Goal: Task Accomplishment & Management: Complete application form

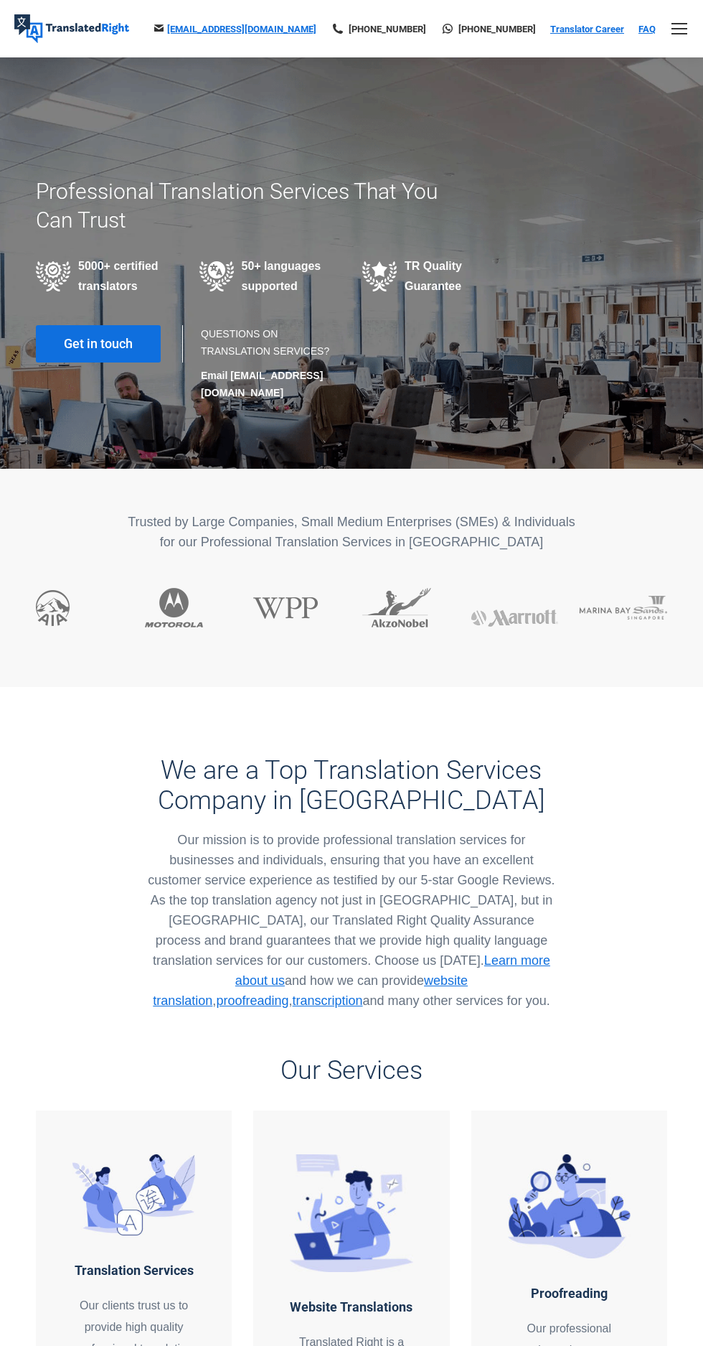
click at [597, 28] on link "Translator Career" at bounding box center [587, 29] width 74 height 11
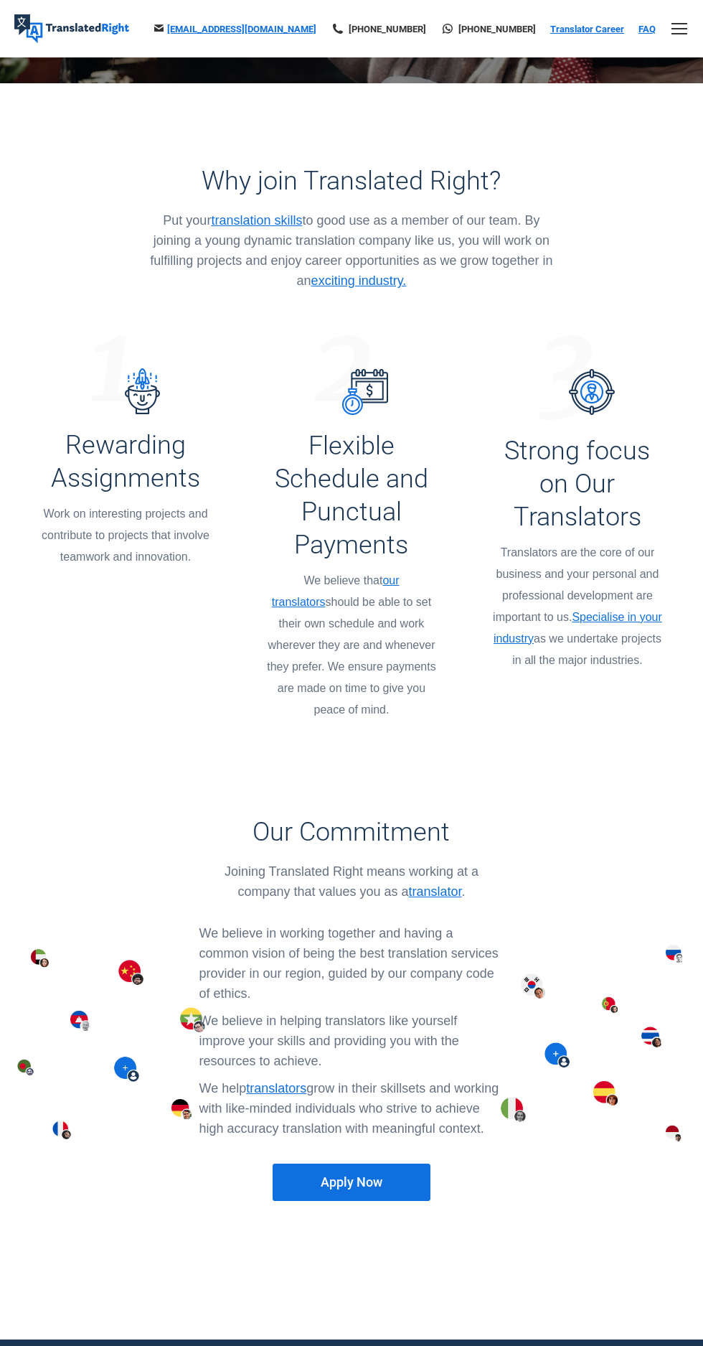
scroll to position [355, 0]
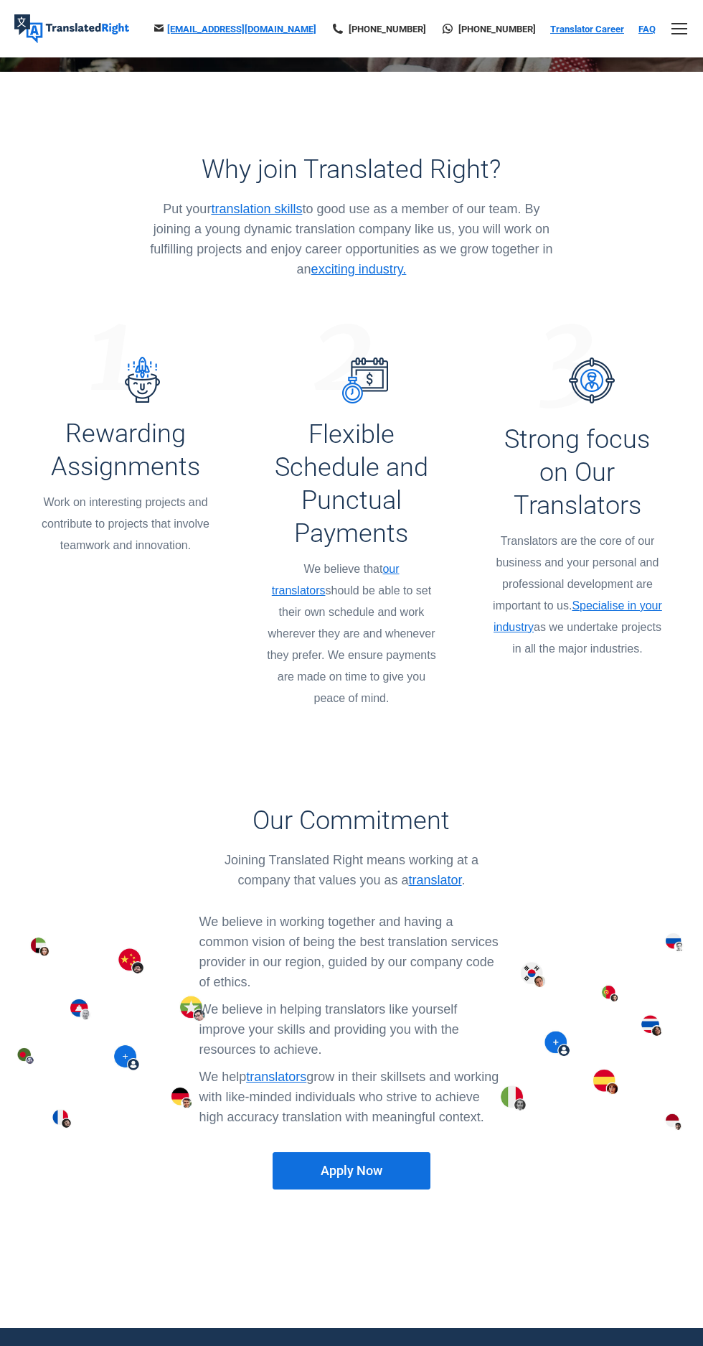
click at [441, 873] on link "translator" at bounding box center [435, 880] width 53 height 14
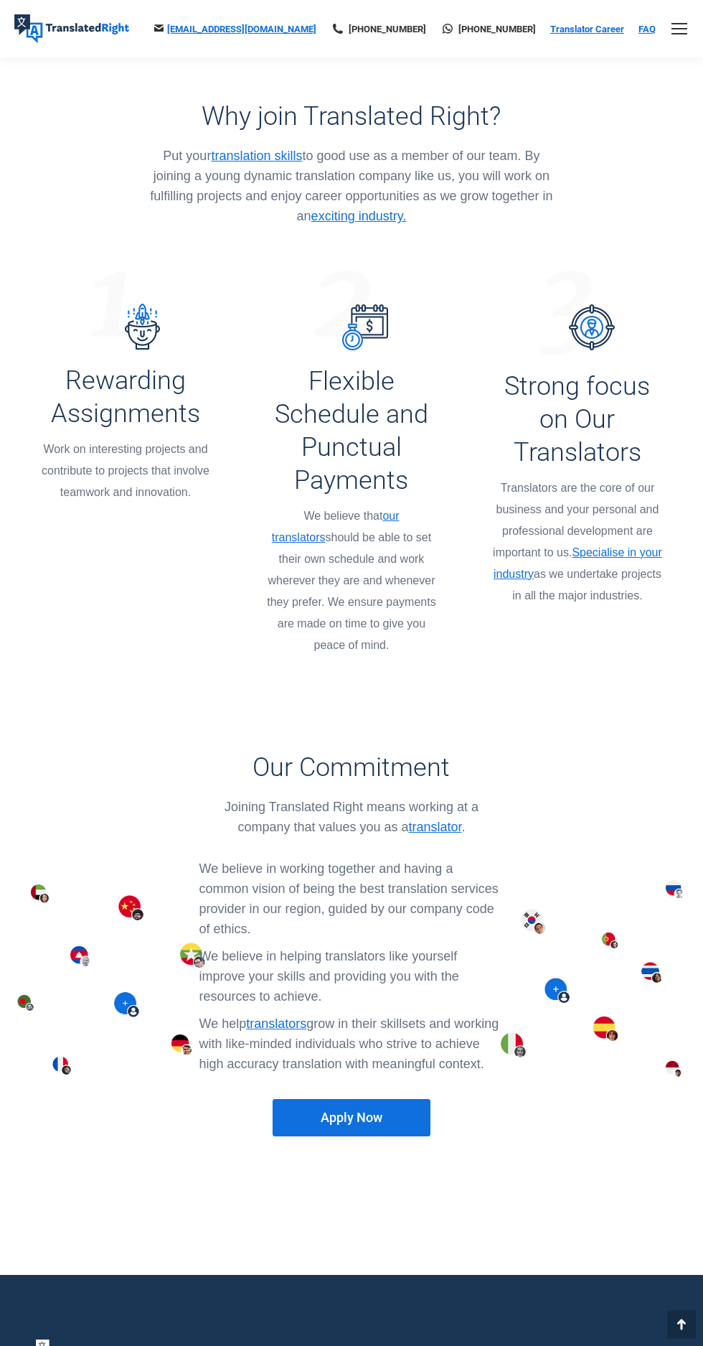
scroll to position [446, 0]
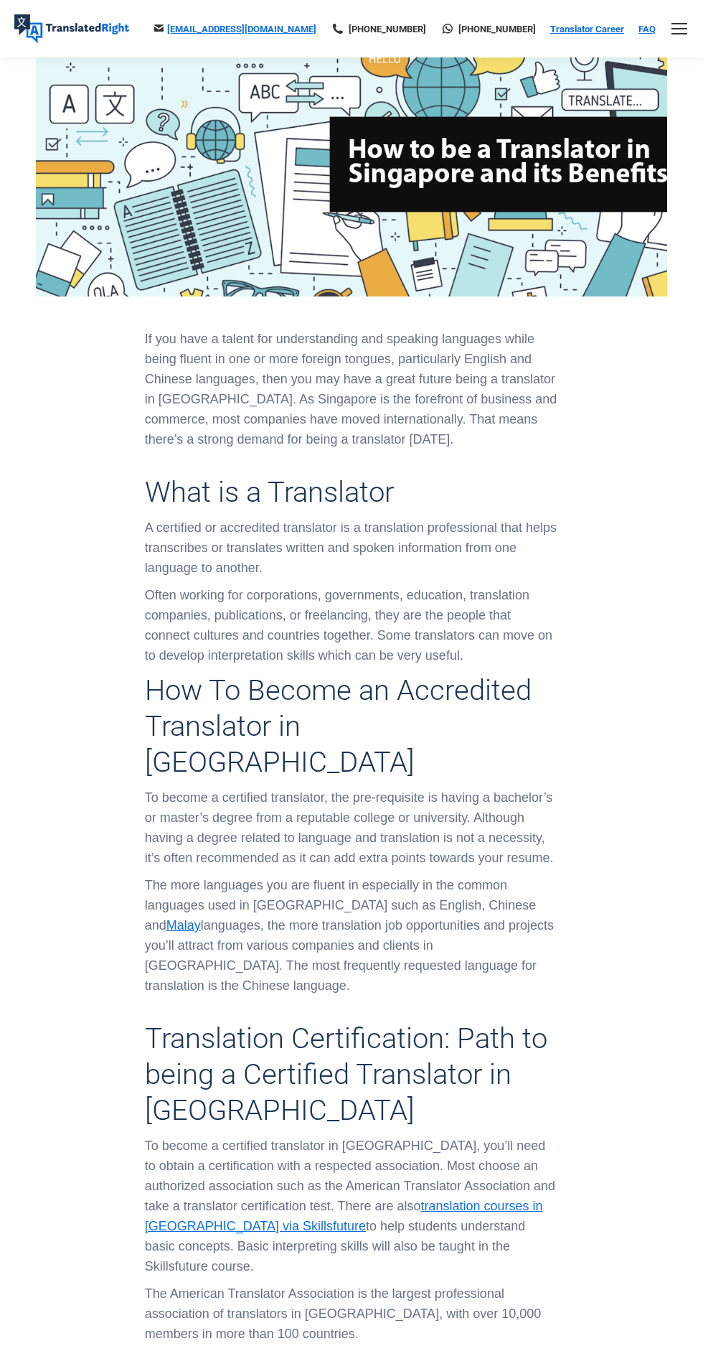
scroll to position [406, 0]
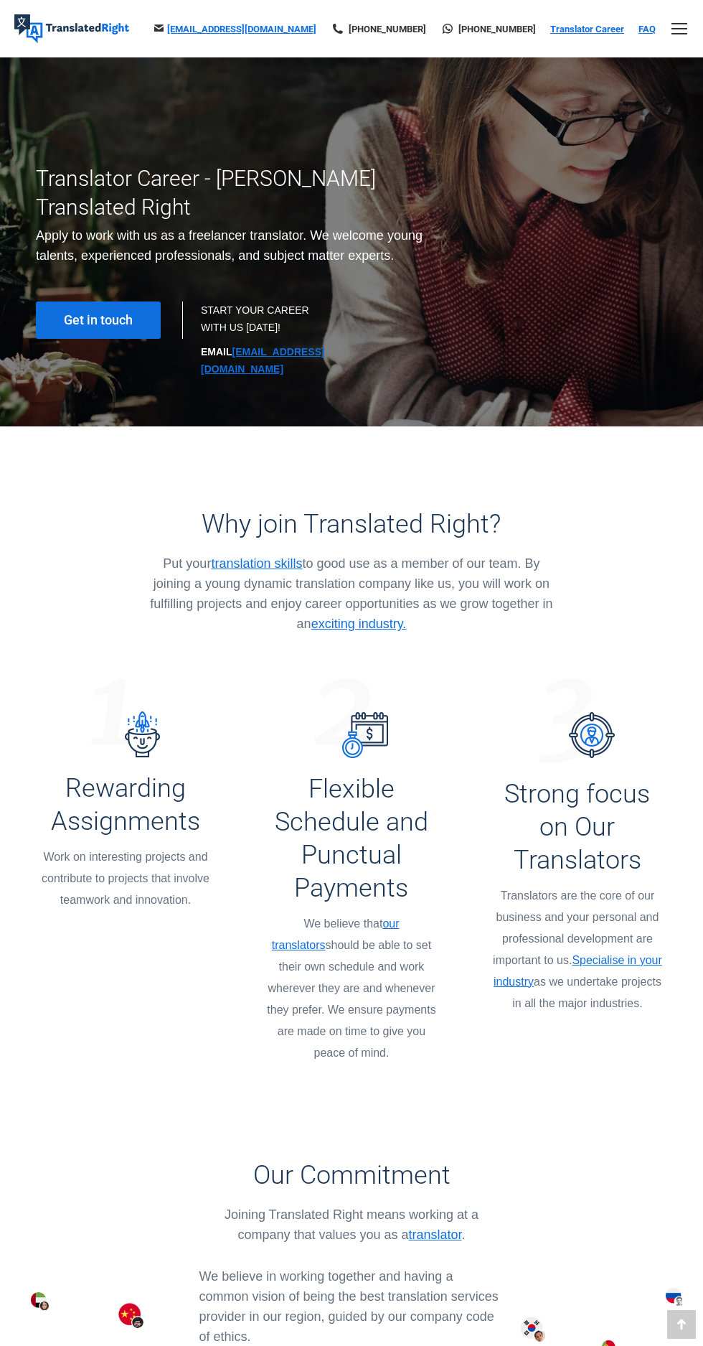
scroll to position [446, 0]
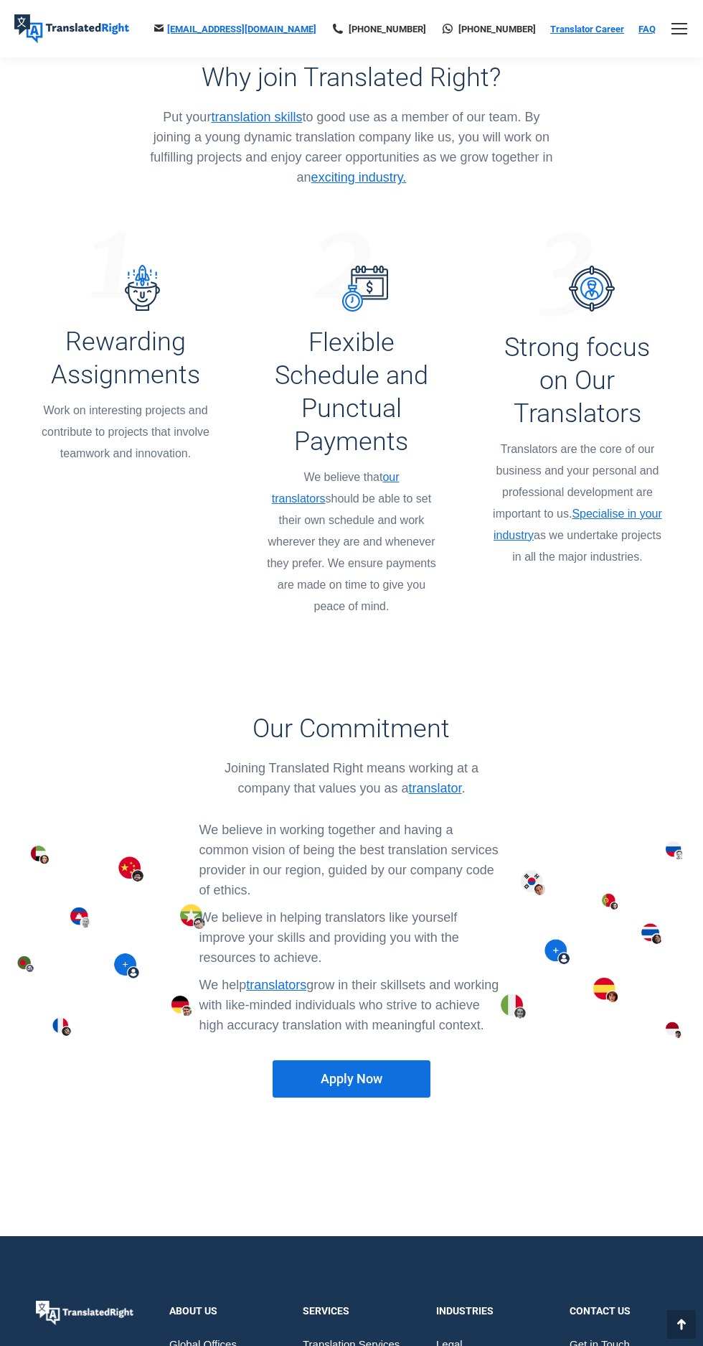
click at [316, 1060] on link "Apply Now" at bounding box center [352, 1078] width 158 height 37
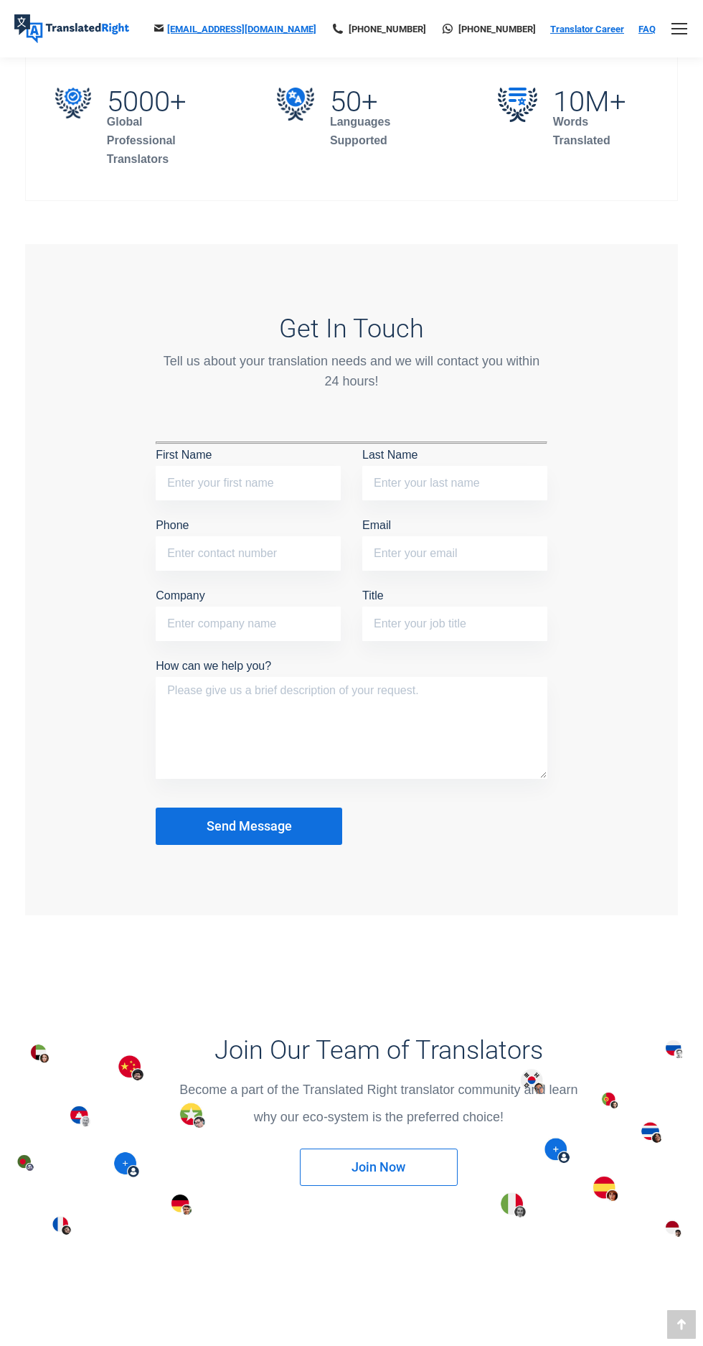
scroll to position [834, 0]
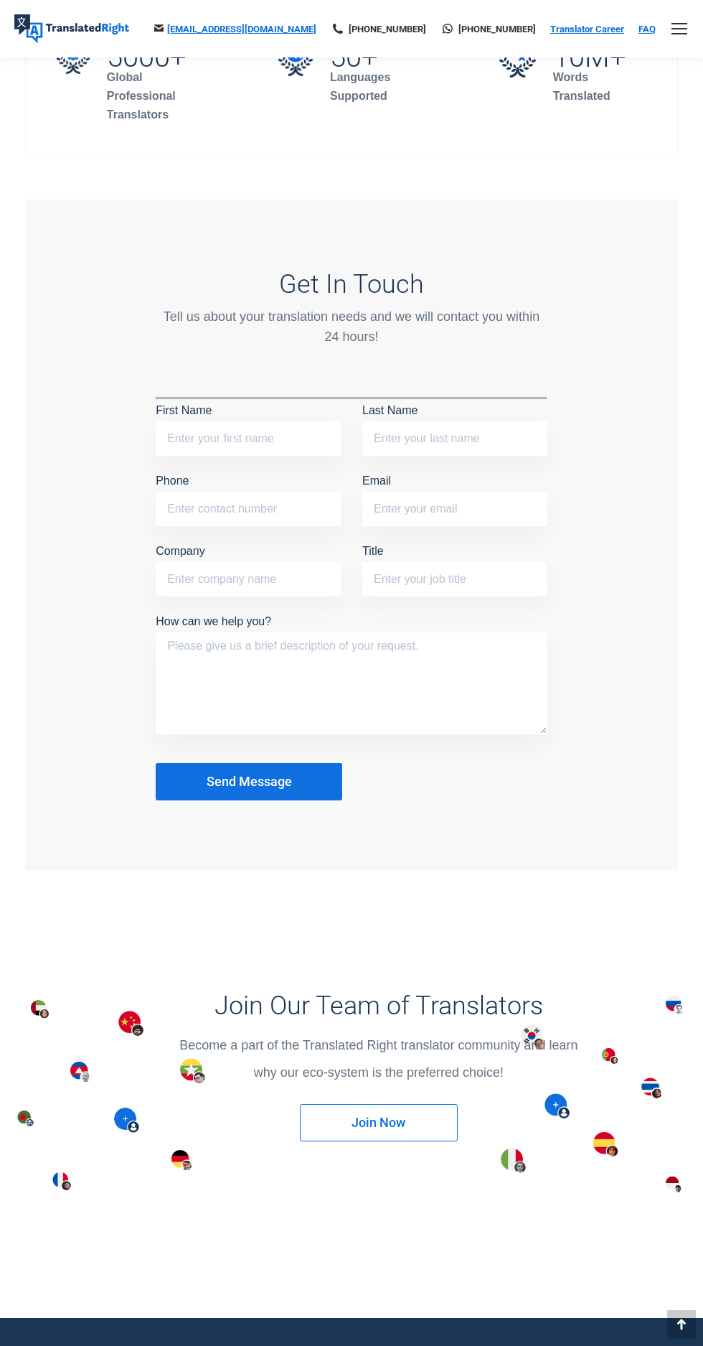
click at [405, 1141] on link "Join Now" at bounding box center [379, 1122] width 158 height 37
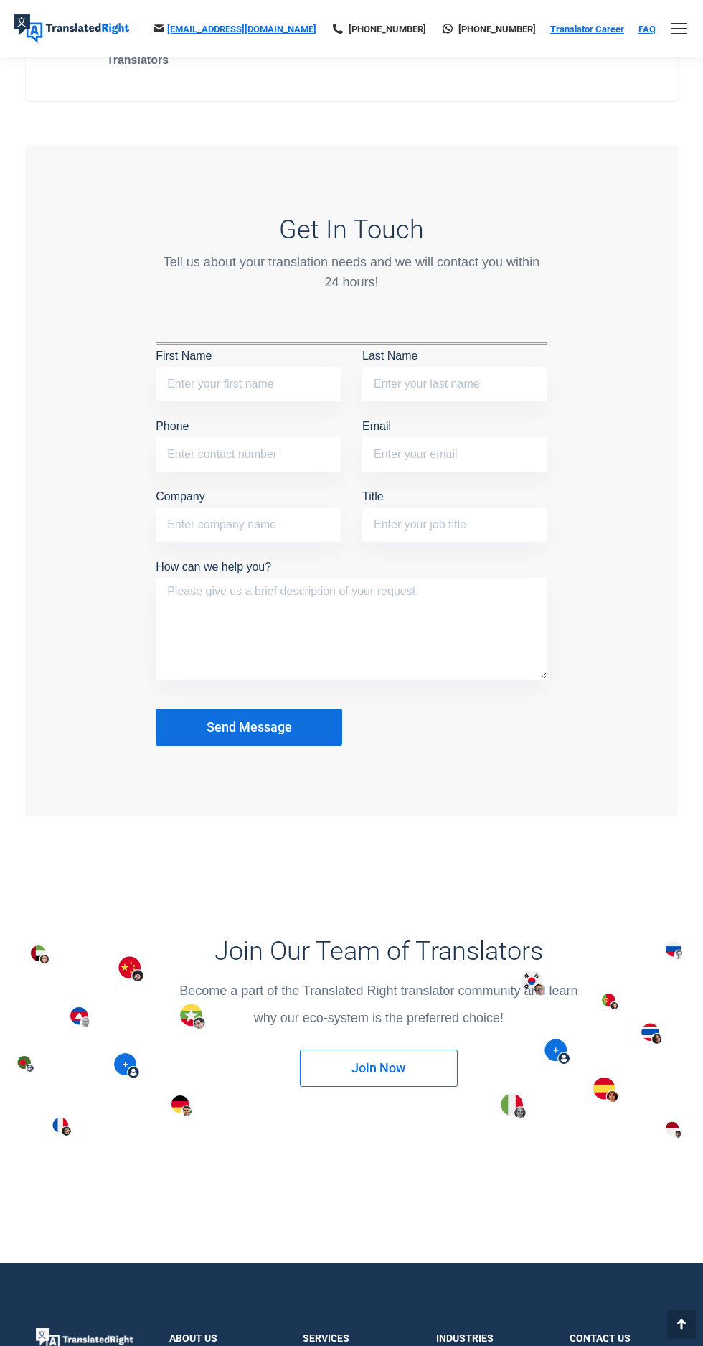
scroll to position [927, 0]
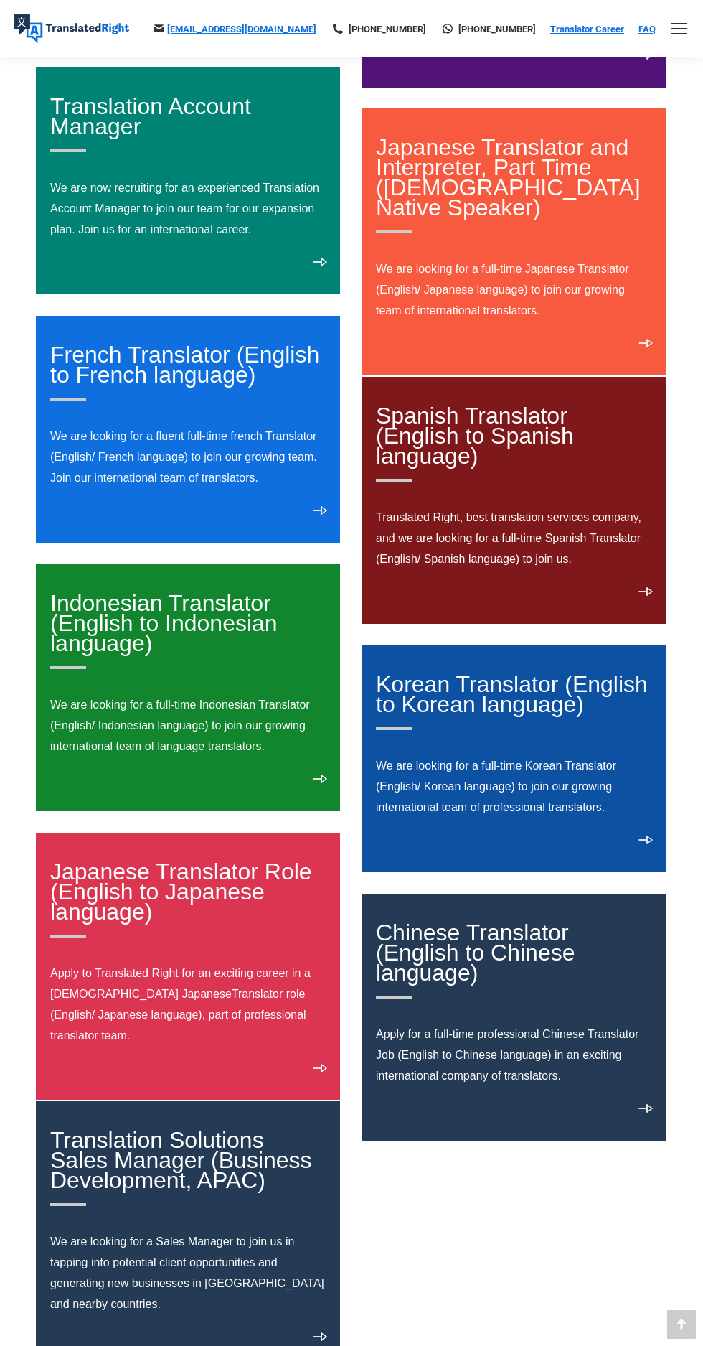
scroll to position [365, 0]
click at [449, 977] on link "Chinese Translator (English to Chinese language)" at bounding box center [514, 958] width 277 height 79
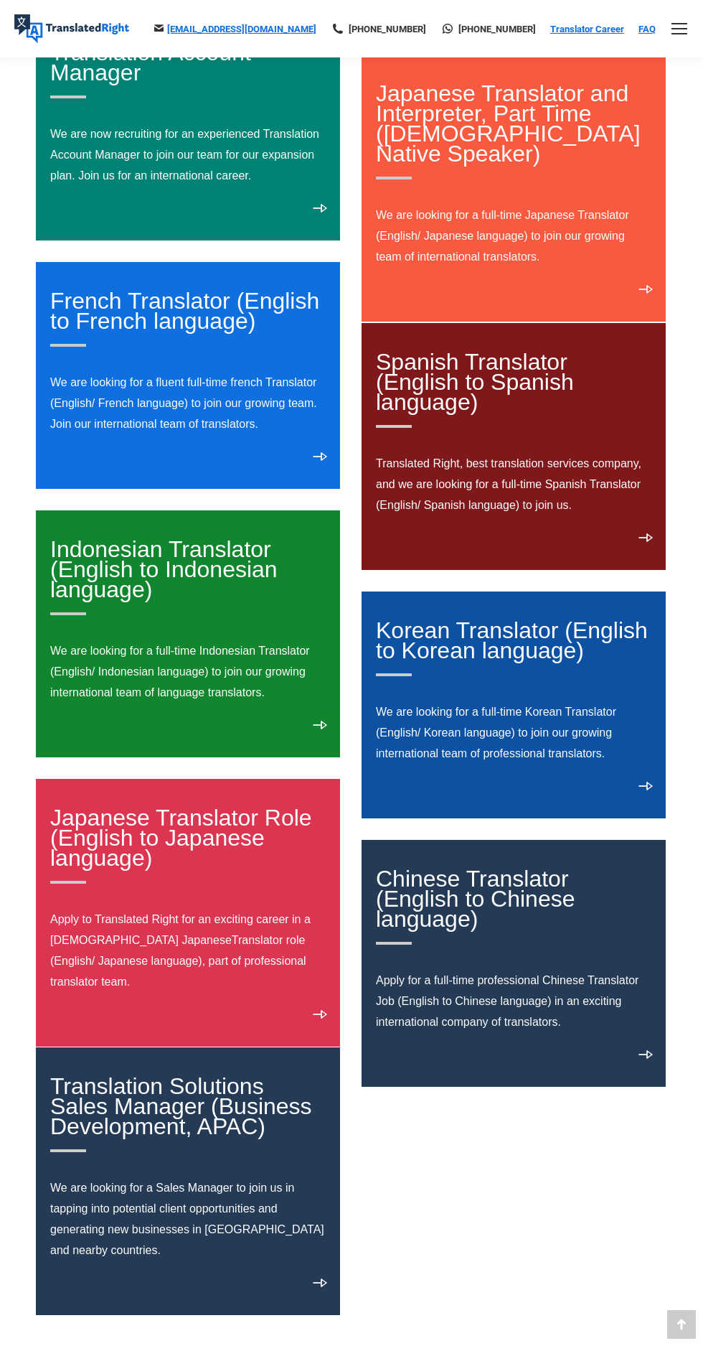
scroll to position [457, 0]
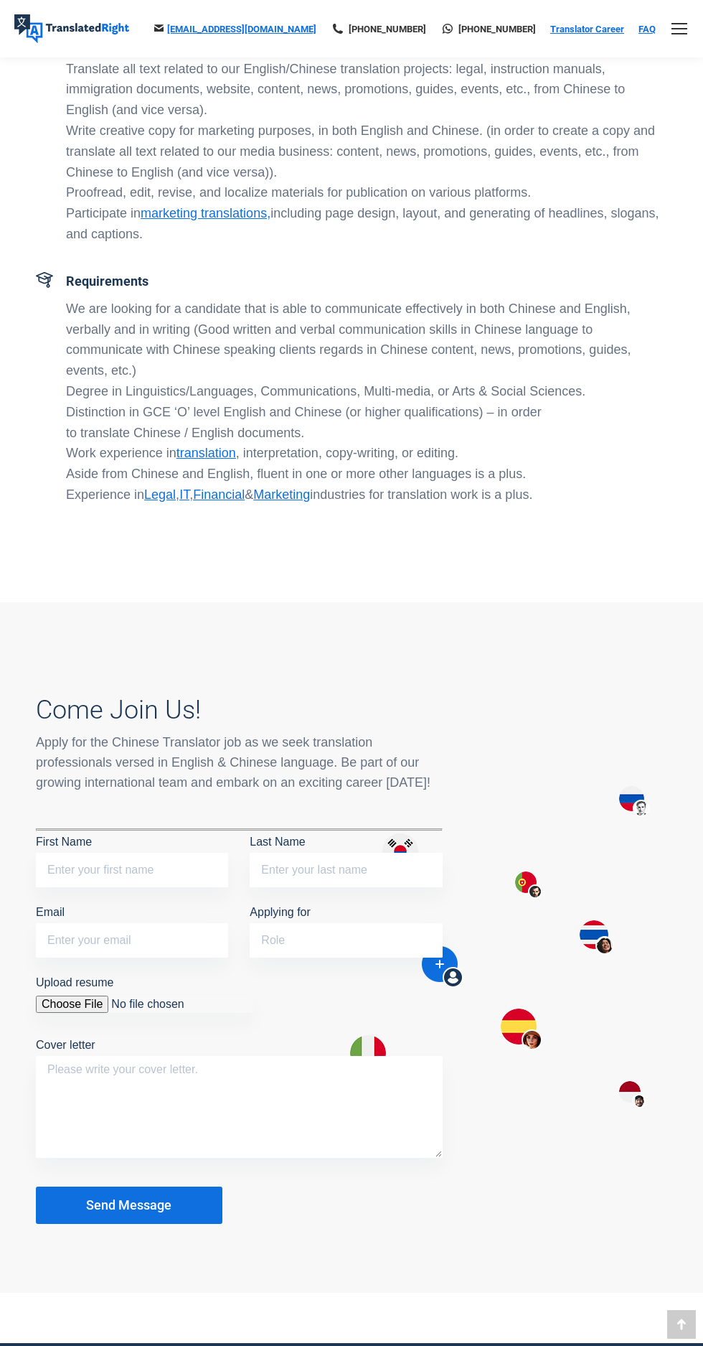
scroll to position [562, 0]
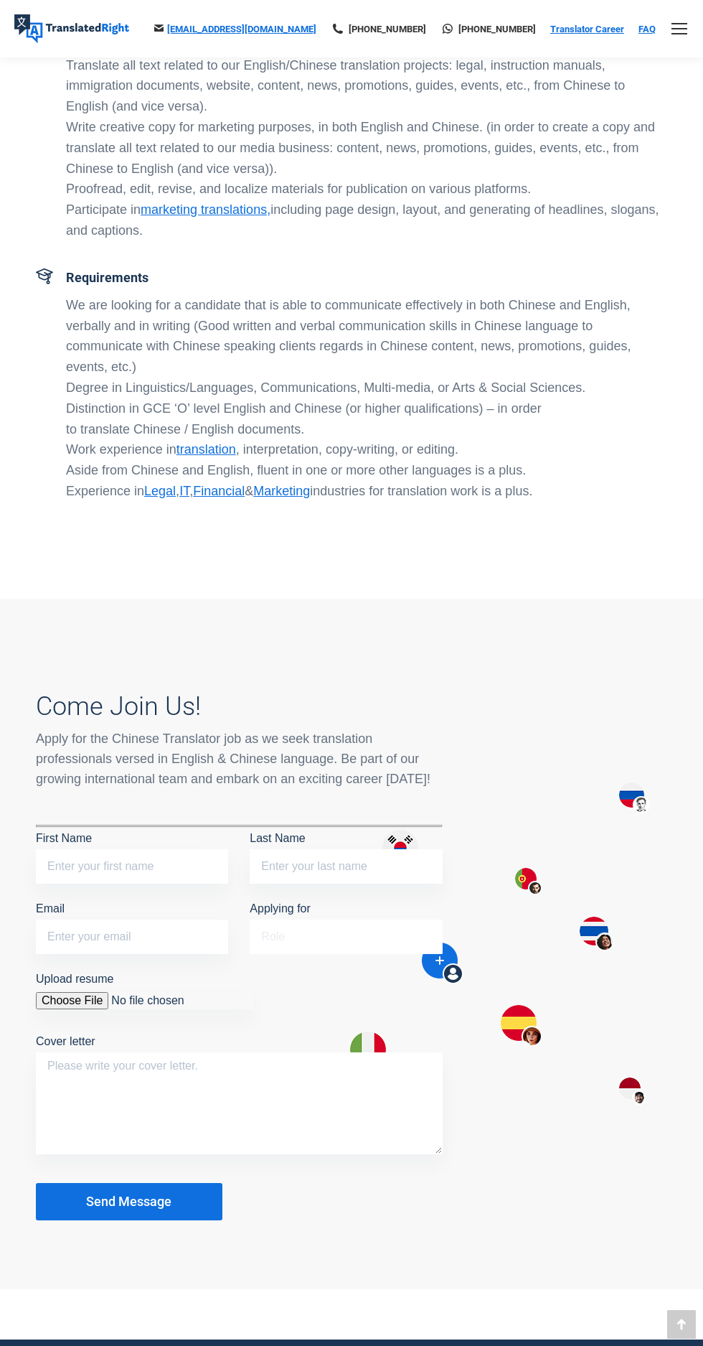
click at [367, 932] on input "Applying for" at bounding box center [346, 936] width 192 height 34
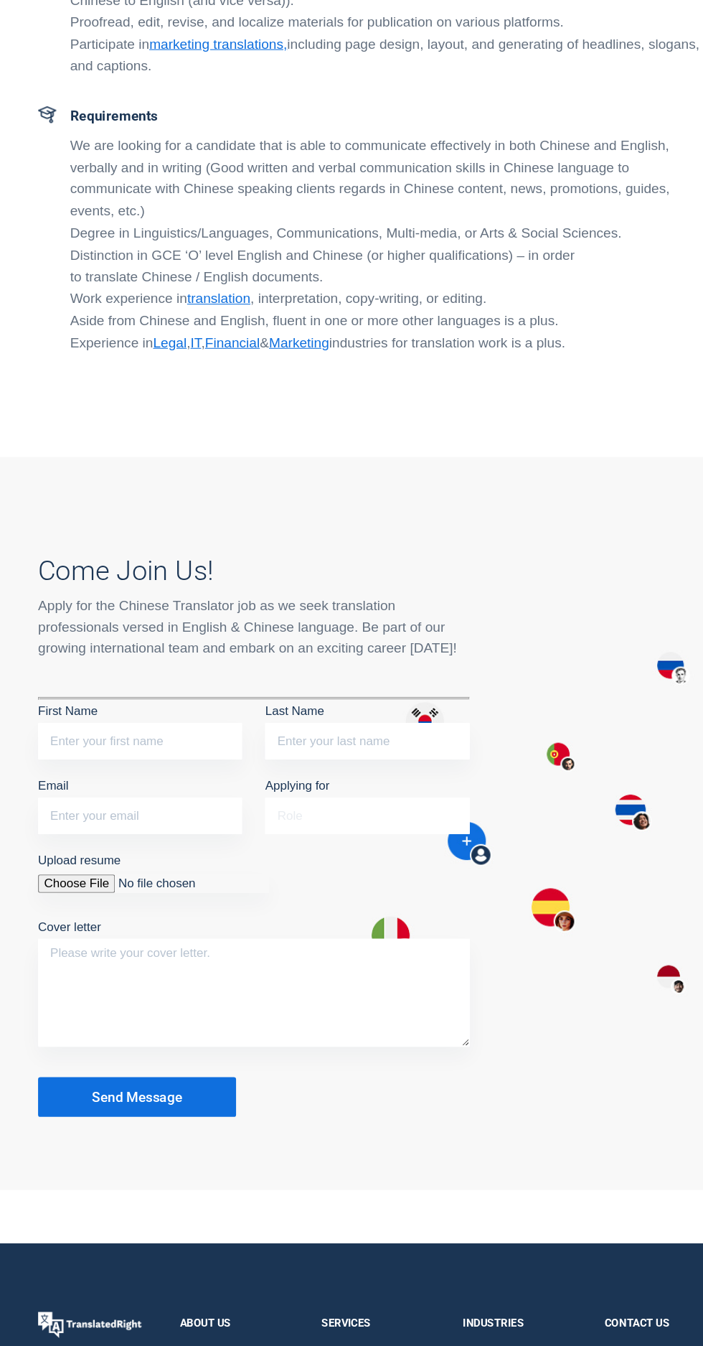
scroll to position [652, 0]
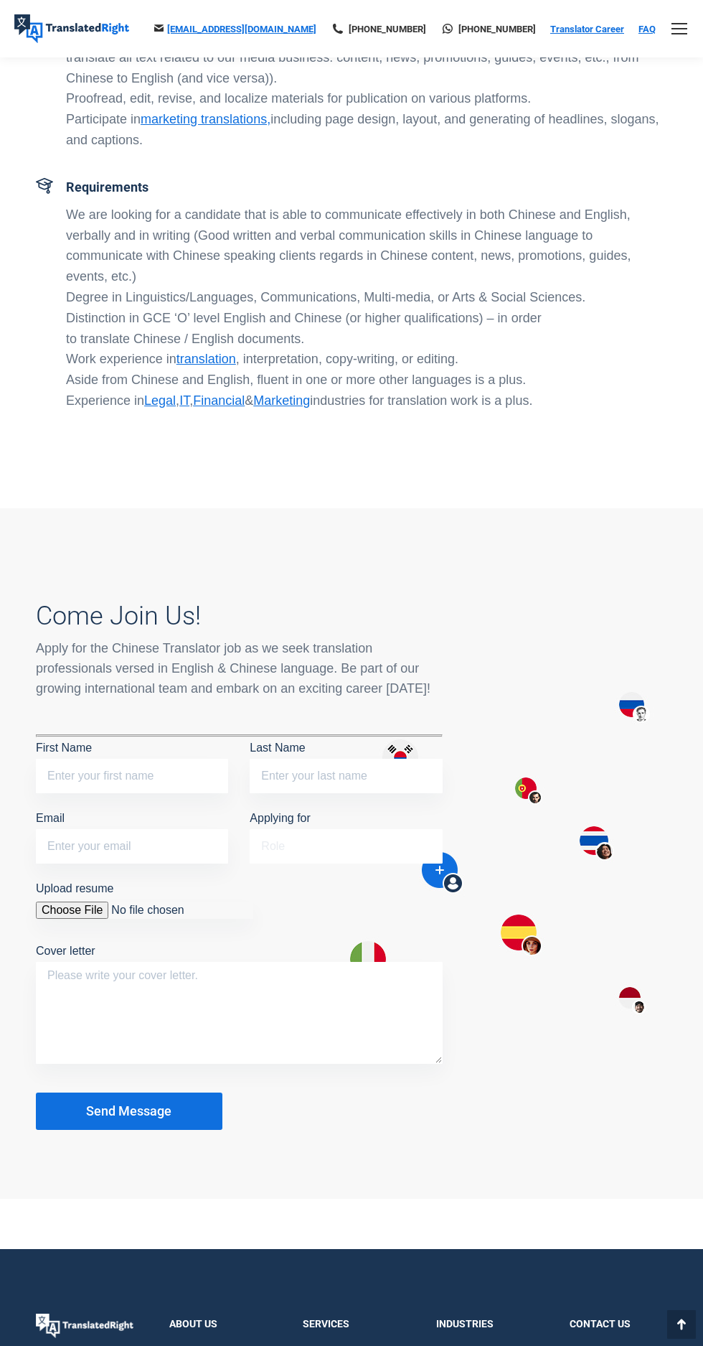
click at [278, 845] on input "Applying for" at bounding box center [346, 846] width 192 height 34
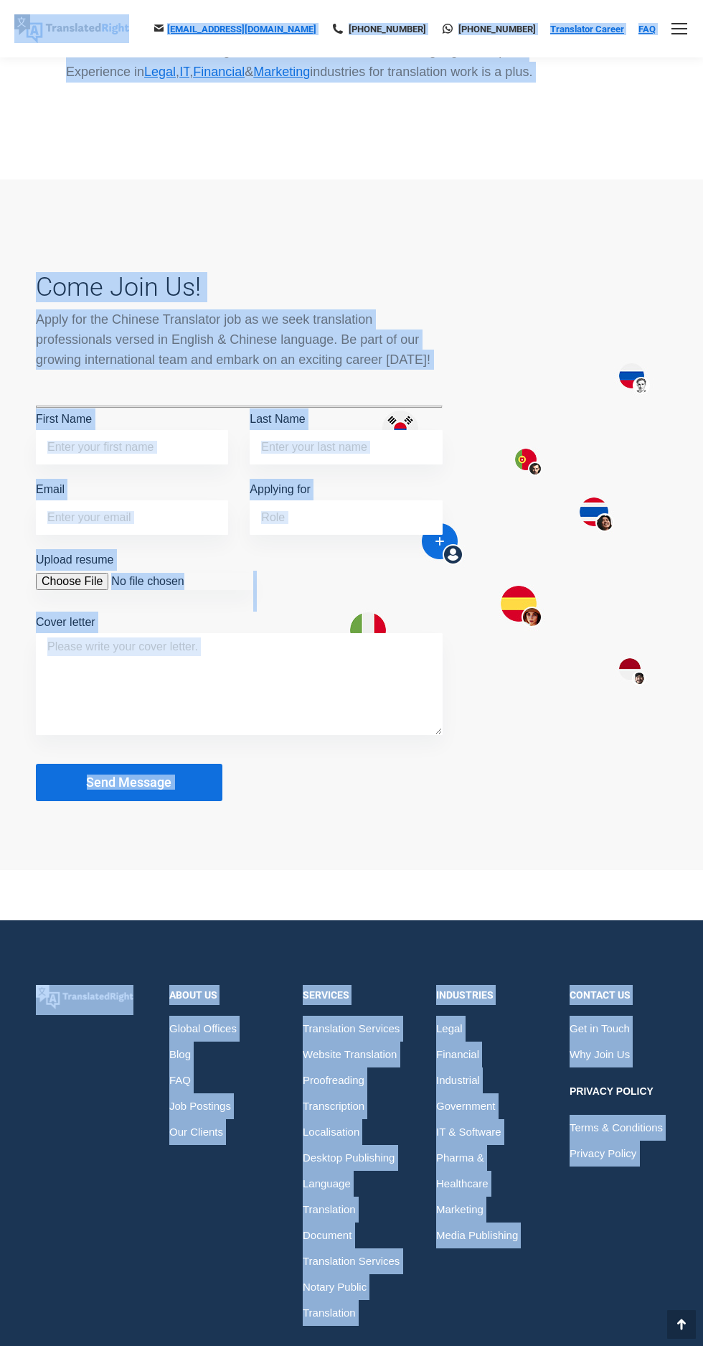
scroll to position [998, 0]
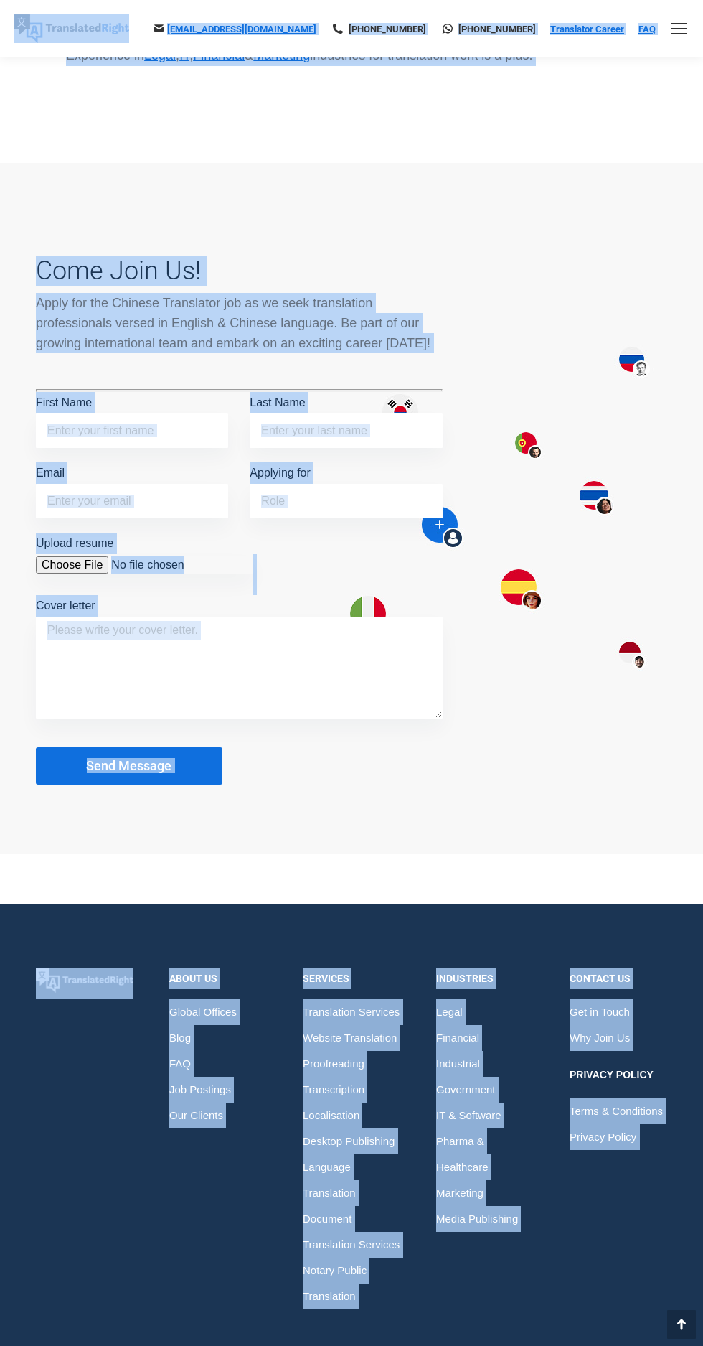
copy div "Skip to content hello@translatedright.com +65 6977 9646 +65 8725 9055 Translato…"
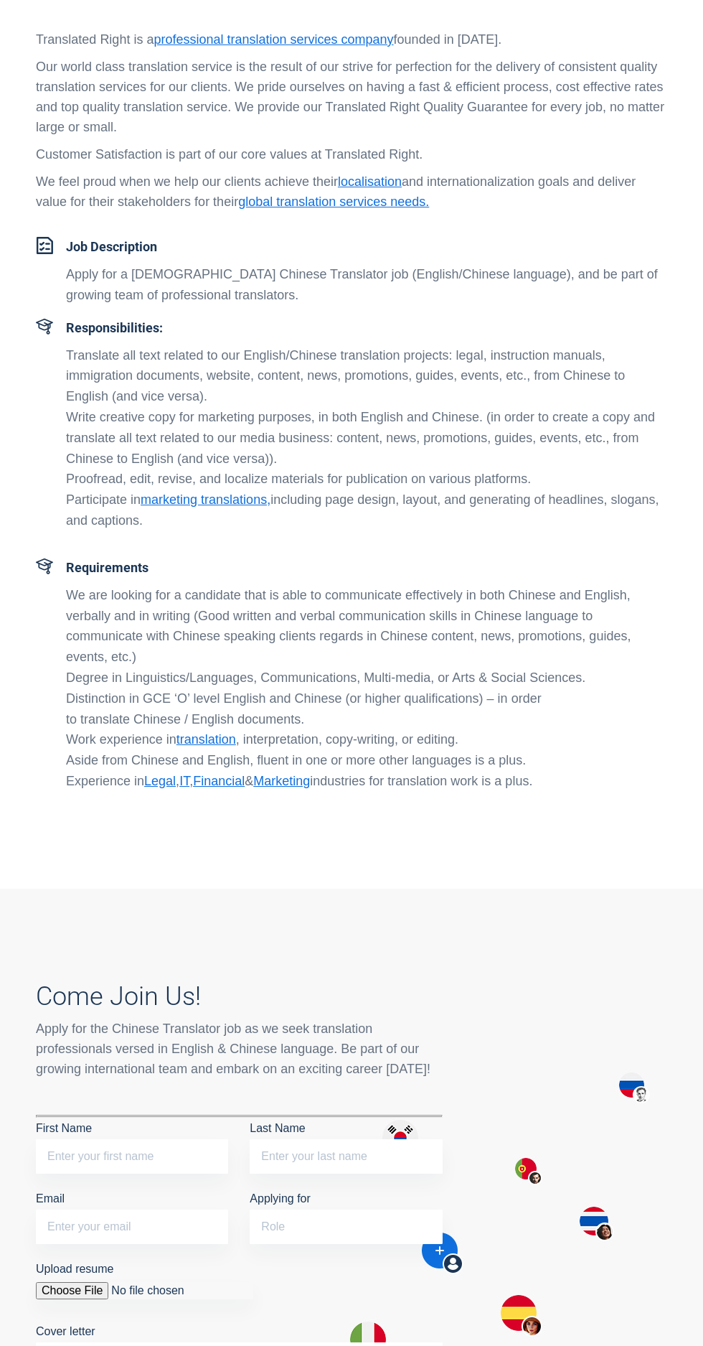
scroll to position [0, 0]
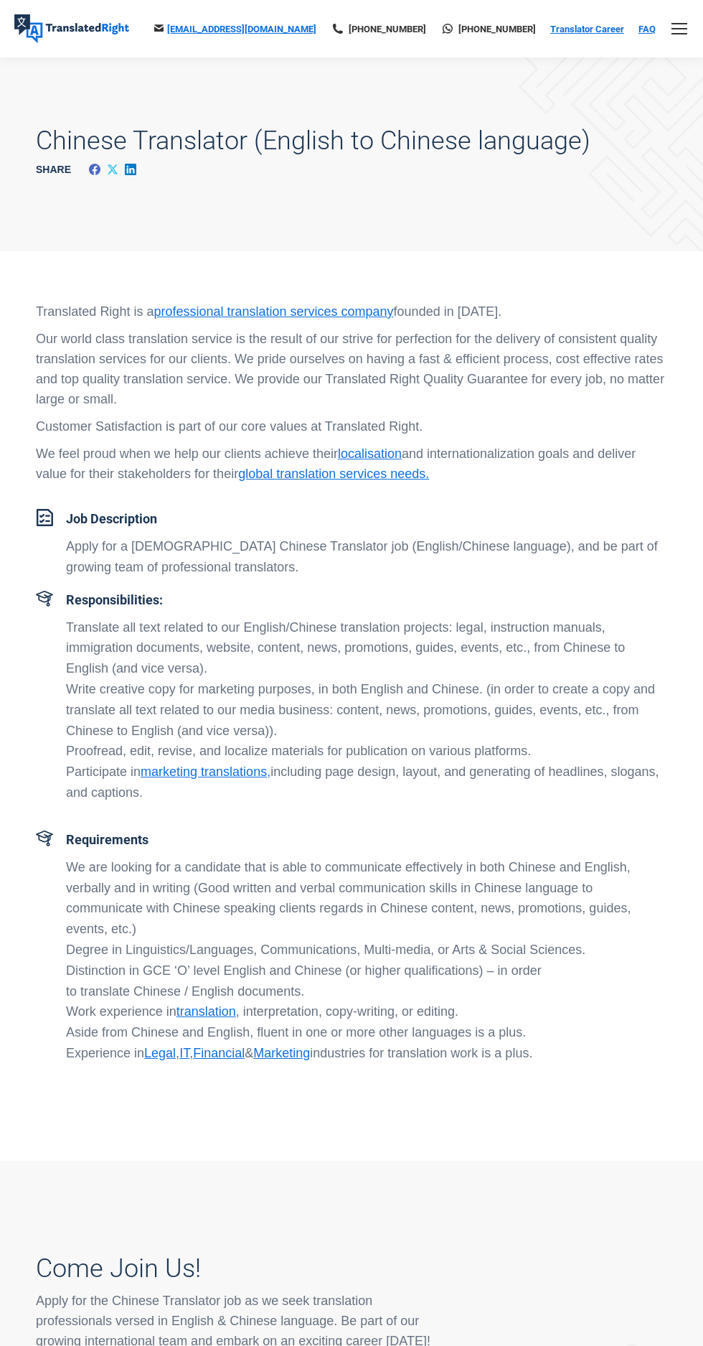
copy div "Translated Right is a professional translation services company founded in 2018…"
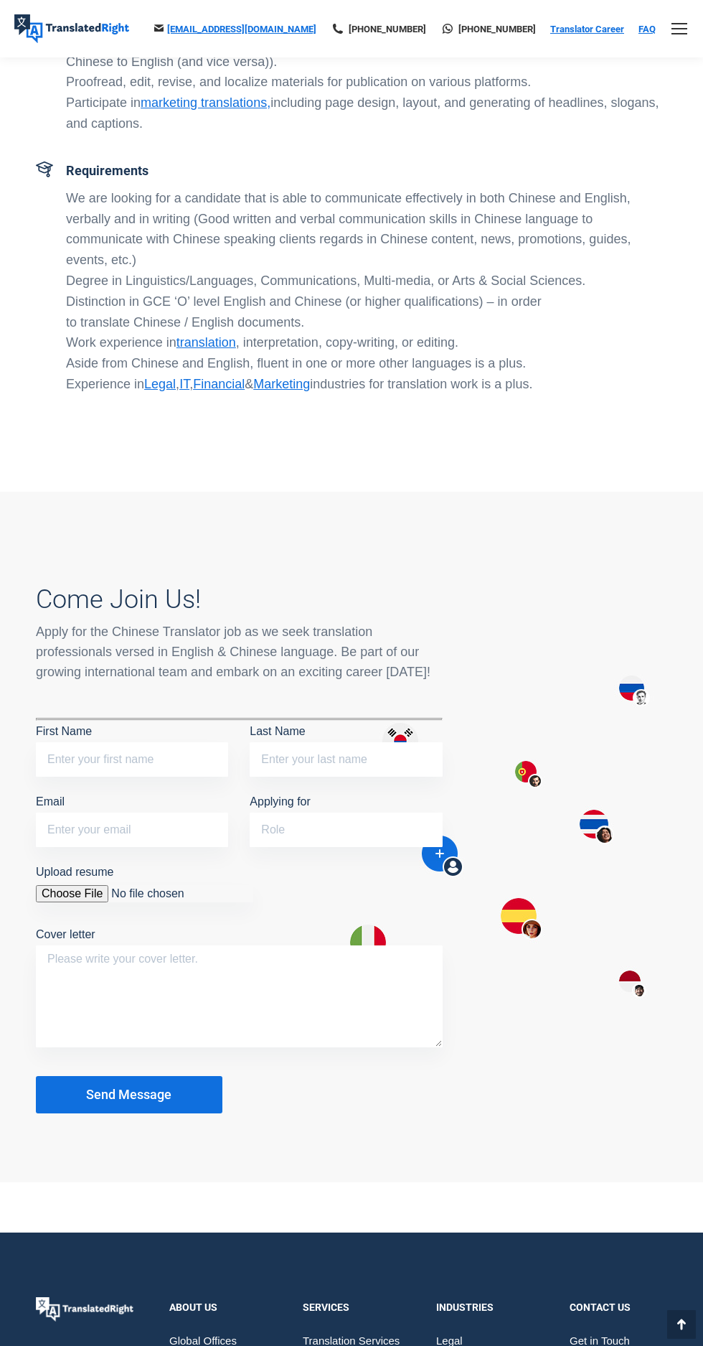
scroll to position [689, 0]
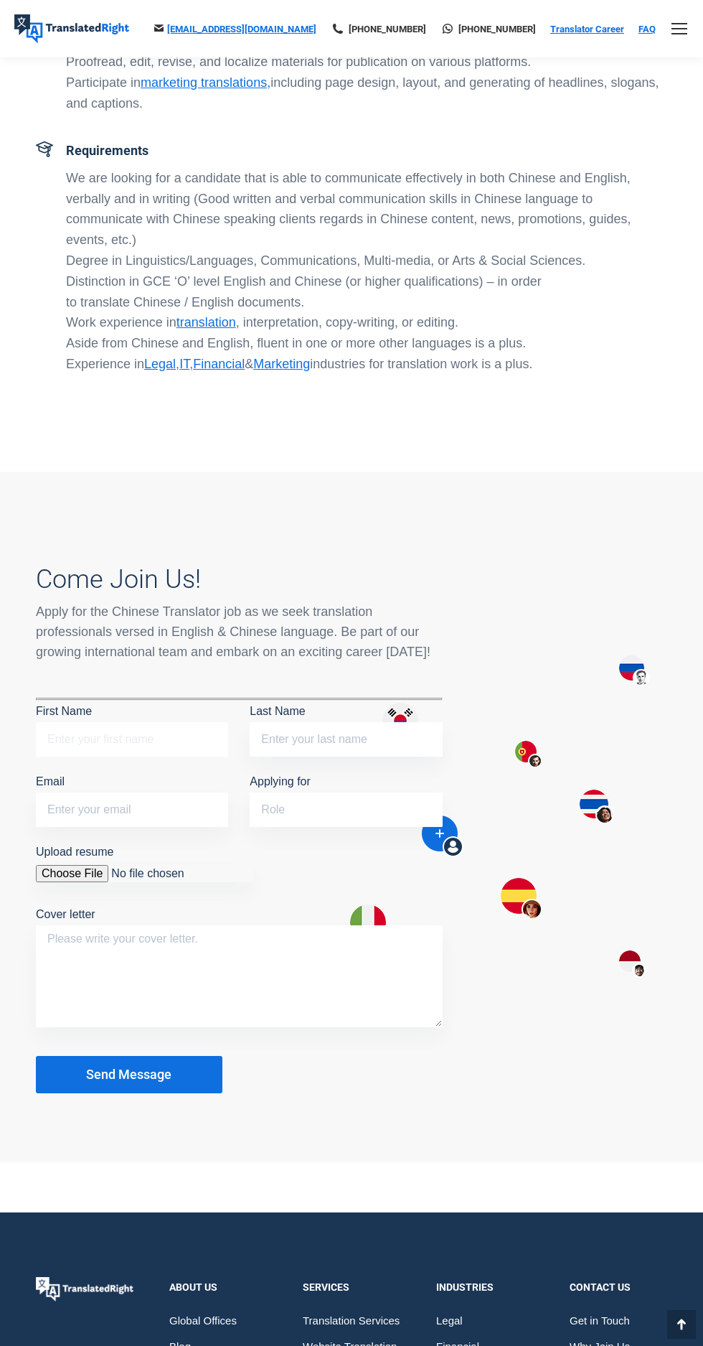
click at [53, 728] on input "First Name" at bounding box center [132, 739] width 192 height 34
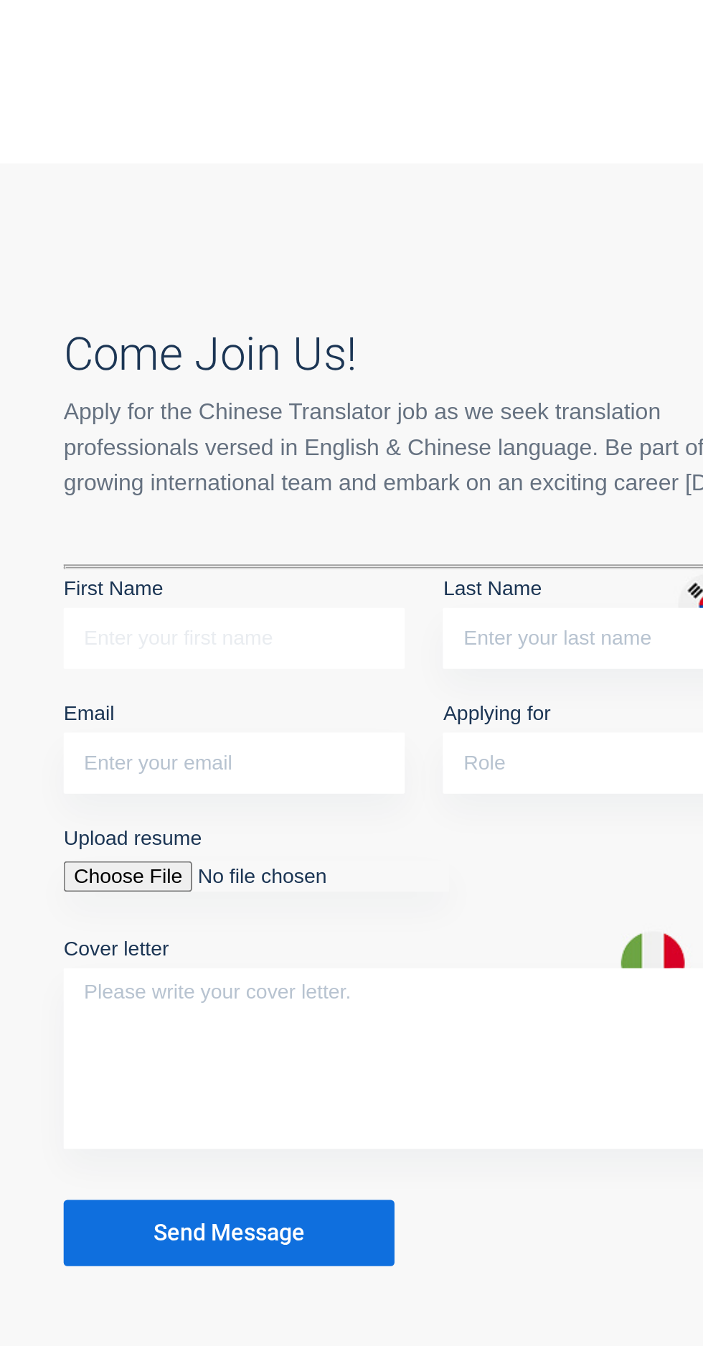
type input "Muhammad"
type input "Muhmmad umair"
type input "mumair03458657755@gmail.com"
click at [353, 739] on input "Muhmmad umair" at bounding box center [346, 739] width 192 height 34
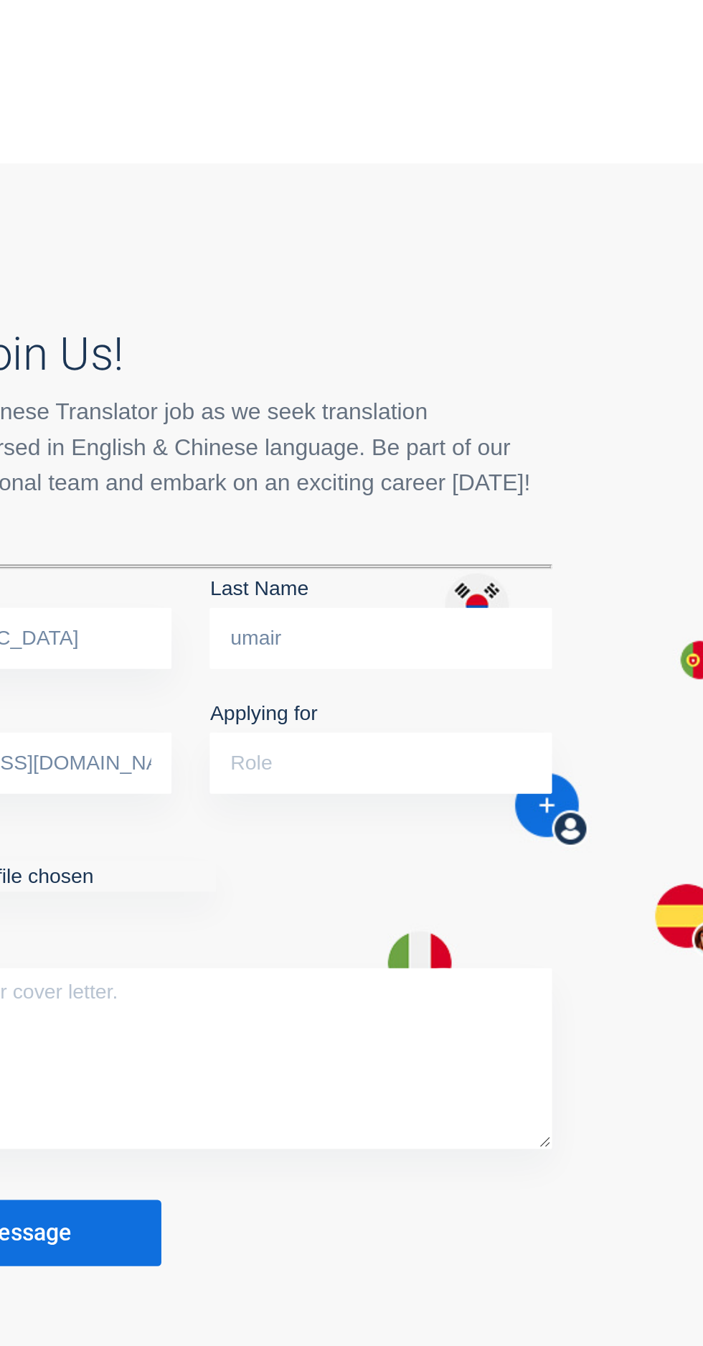
click at [263, 741] on input "umair" at bounding box center [346, 739] width 192 height 34
click at [261, 731] on input "umair" at bounding box center [346, 739] width 192 height 34
click at [273, 740] on input "umair" at bounding box center [346, 739] width 192 height 34
click at [261, 744] on input "umair" at bounding box center [346, 739] width 192 height 34
click at [263, 743] on input "umair" at bounding box center [346, 739] width 192 height 34
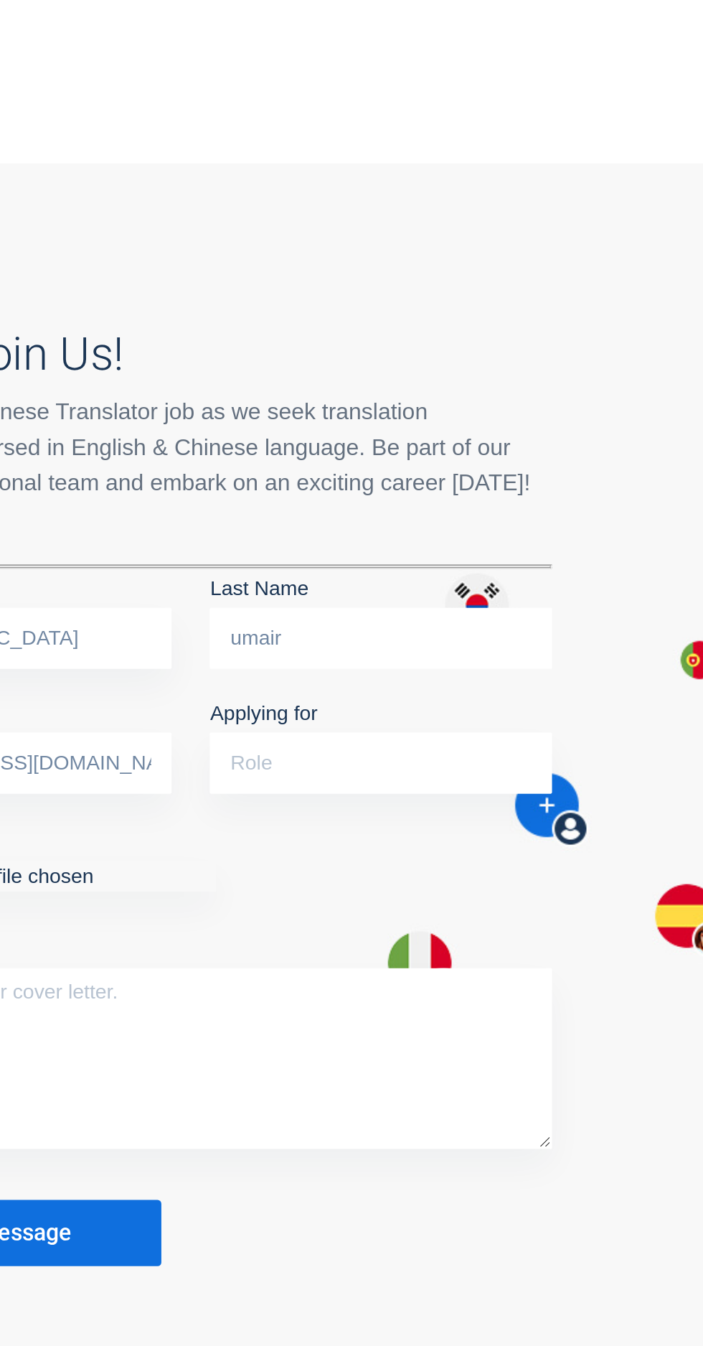
click at [277, 740] on input "umair" at bounding box center [346, 739] width 192 height 34
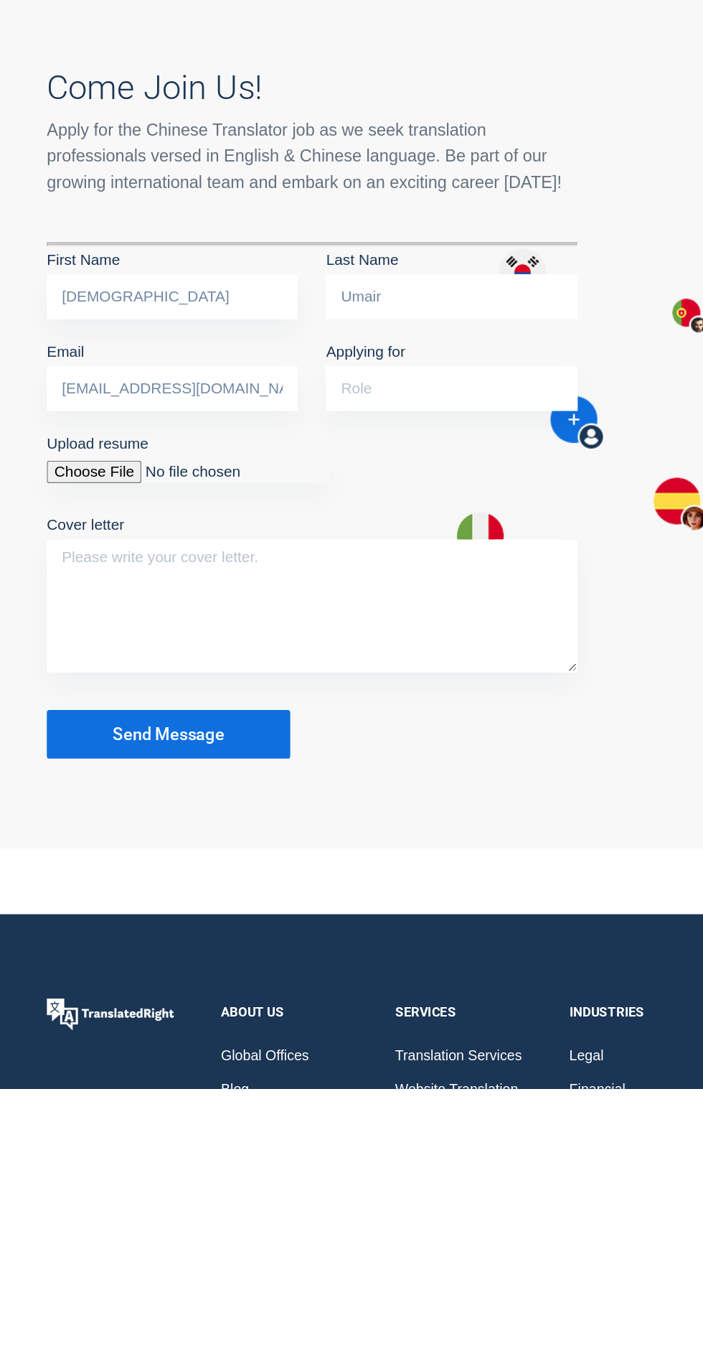
type input "Umair"
click at [213, 807] on input "mumair03458657755@gmail.com" at bounding box center [132, 809] width 192 height 34
click at [105, 802] on input "mum" at bounding box center [132, 809] width 192 height 34
type input "m"
type input "c"
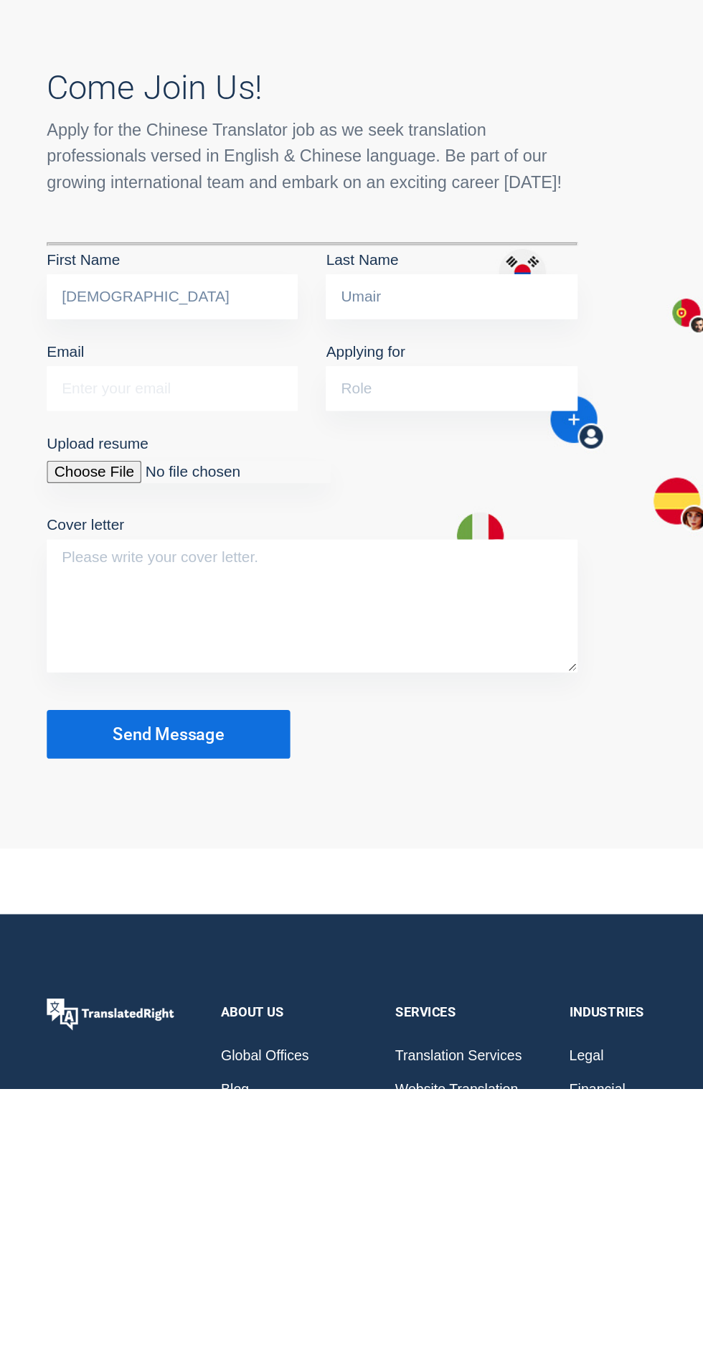
type input "mumair03458657755@gmail.com"
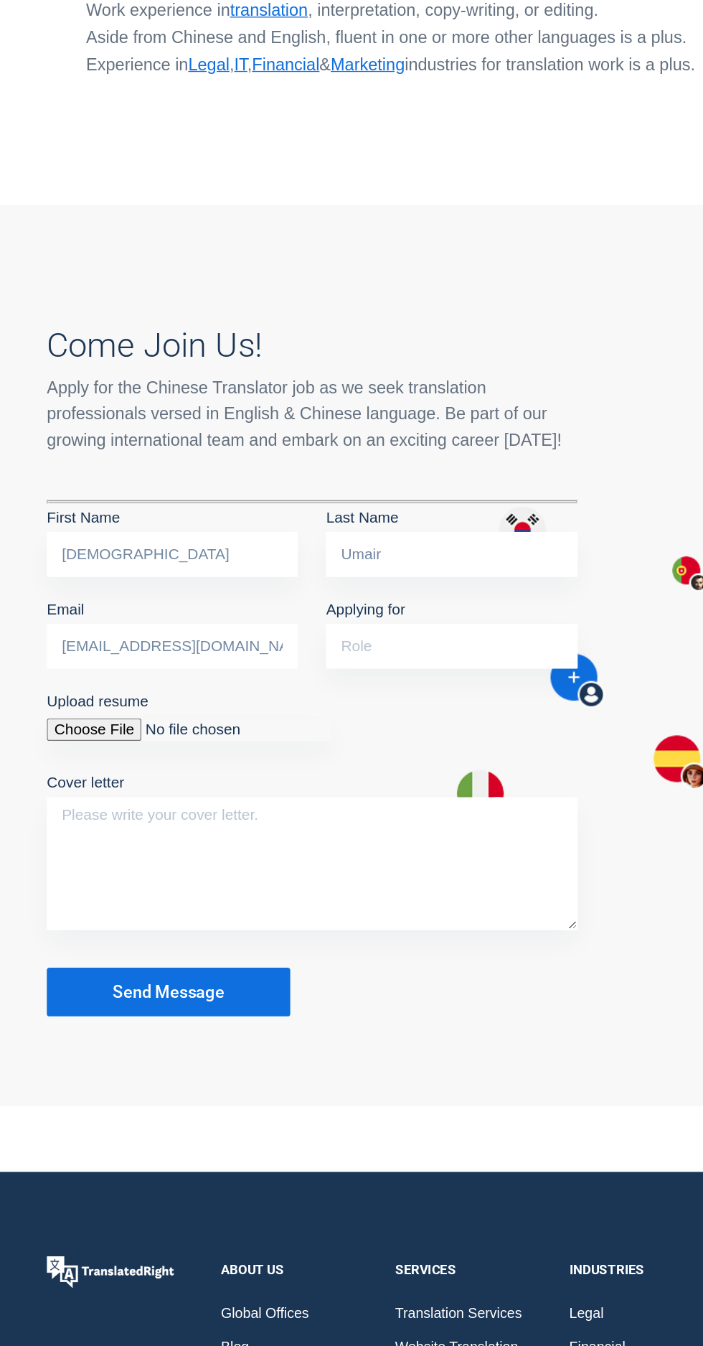
scroll to position [688, 0]
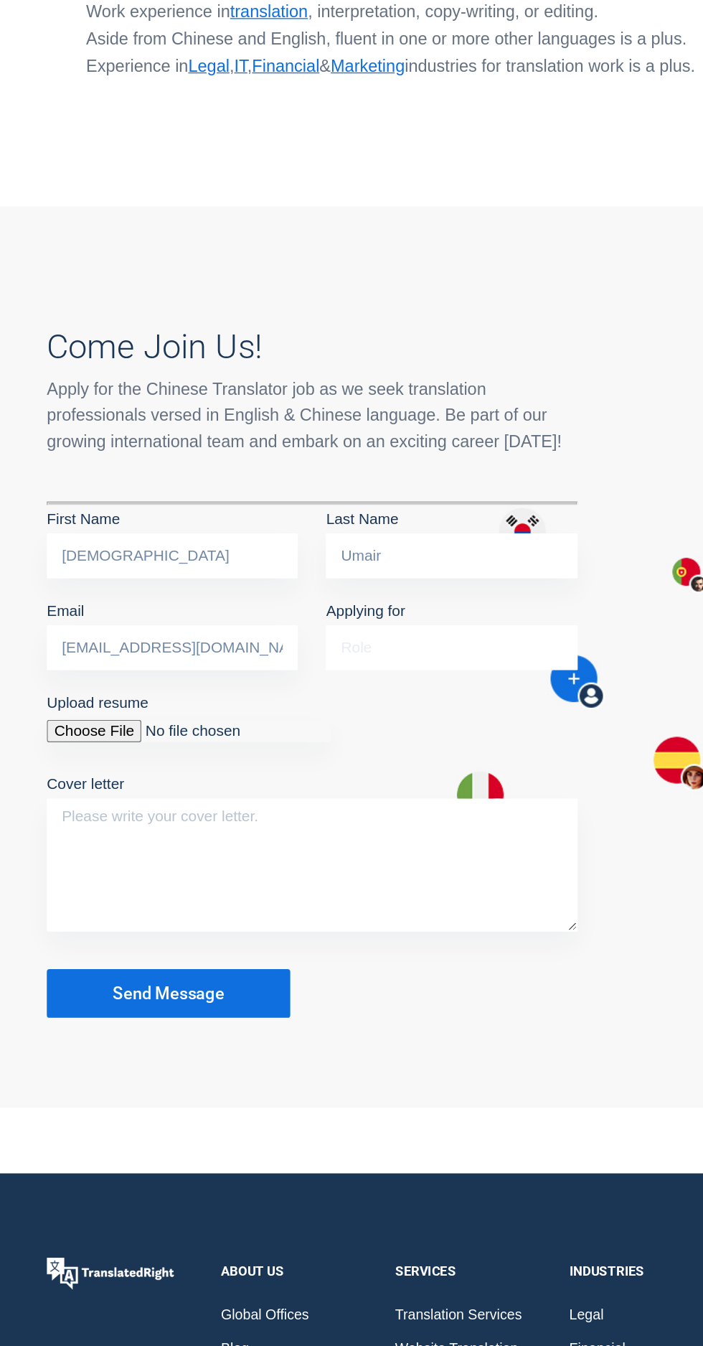
click at [352, 801] on input "Applying for" at bounding box center [346, 810] width 192 height 34
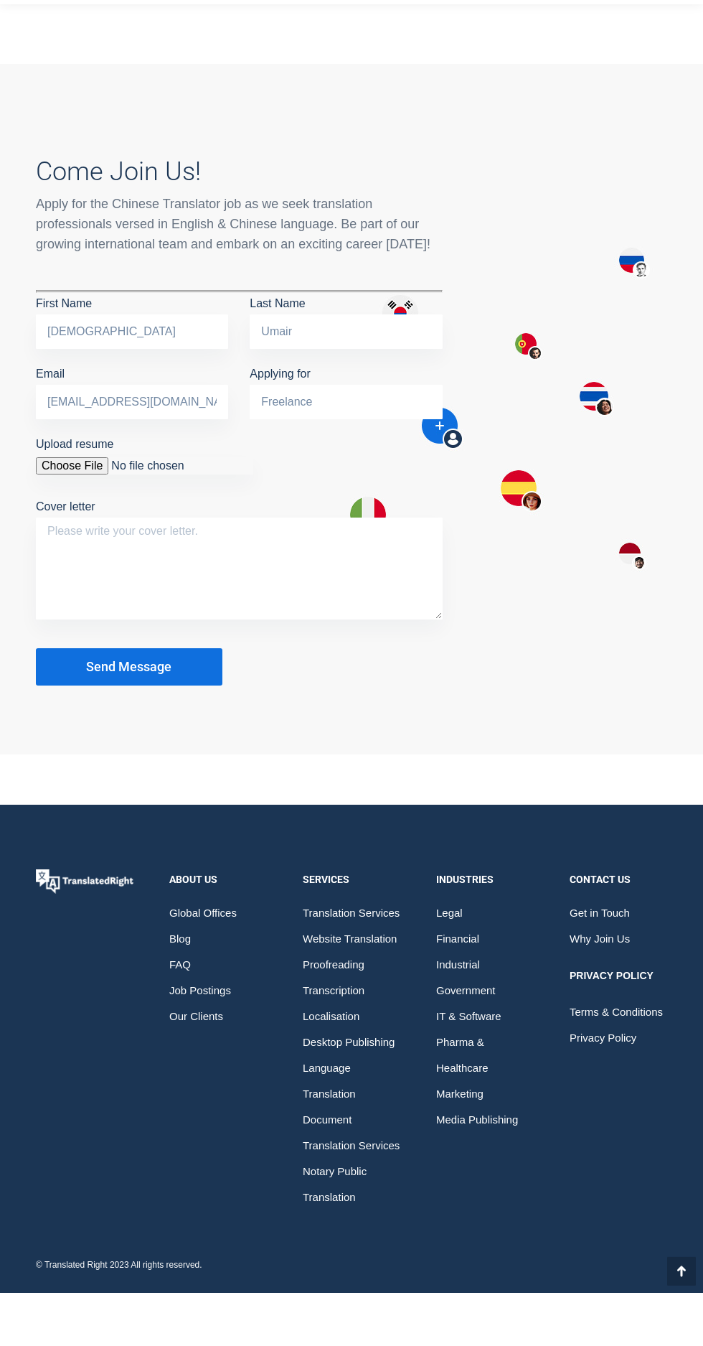
scroll to position [1090, 0]
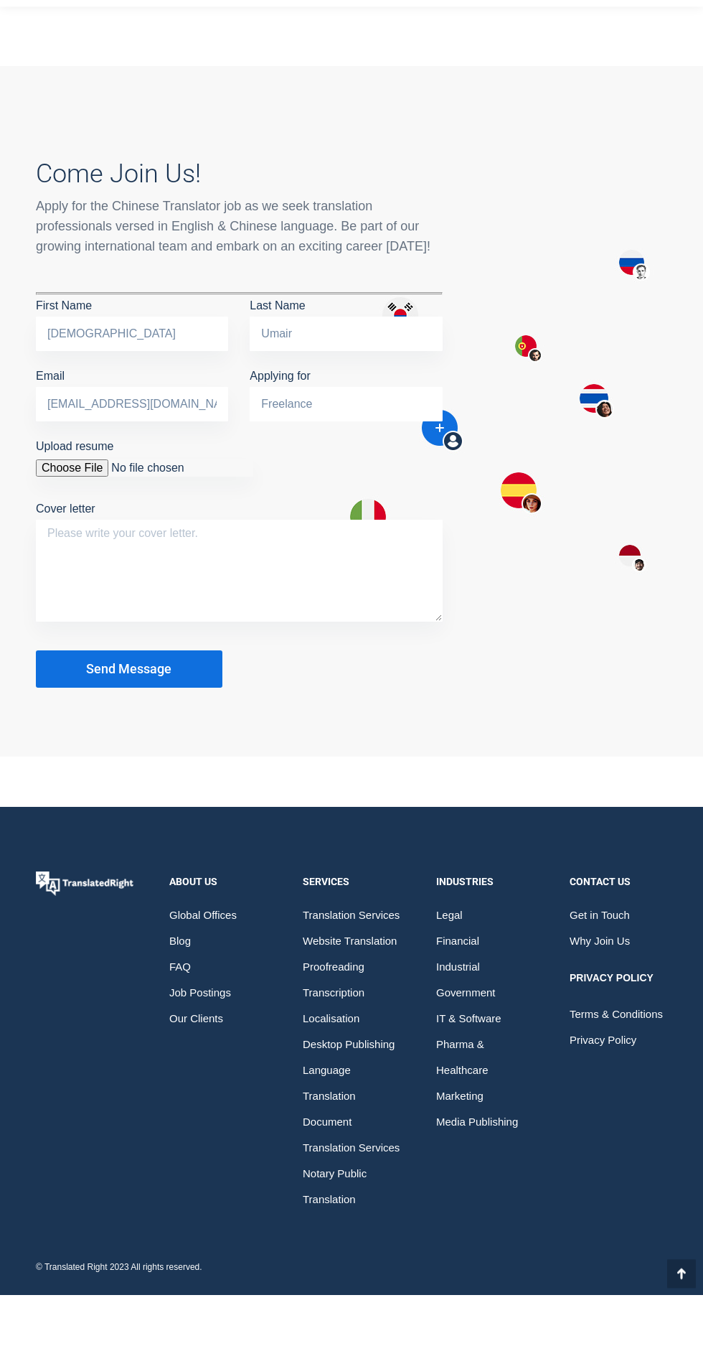
click at [343, 438] on input "Freelance" at bounding box center [346, 455] width 192 height 34
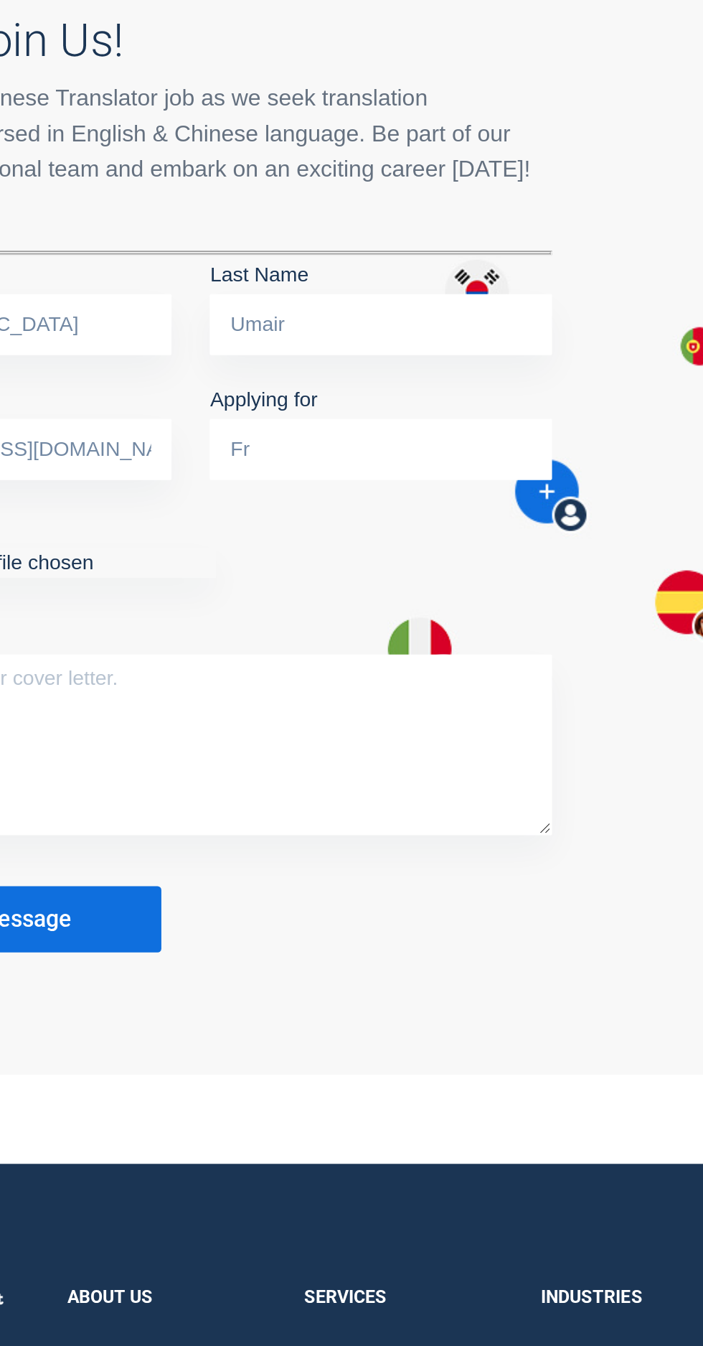
type input "F"
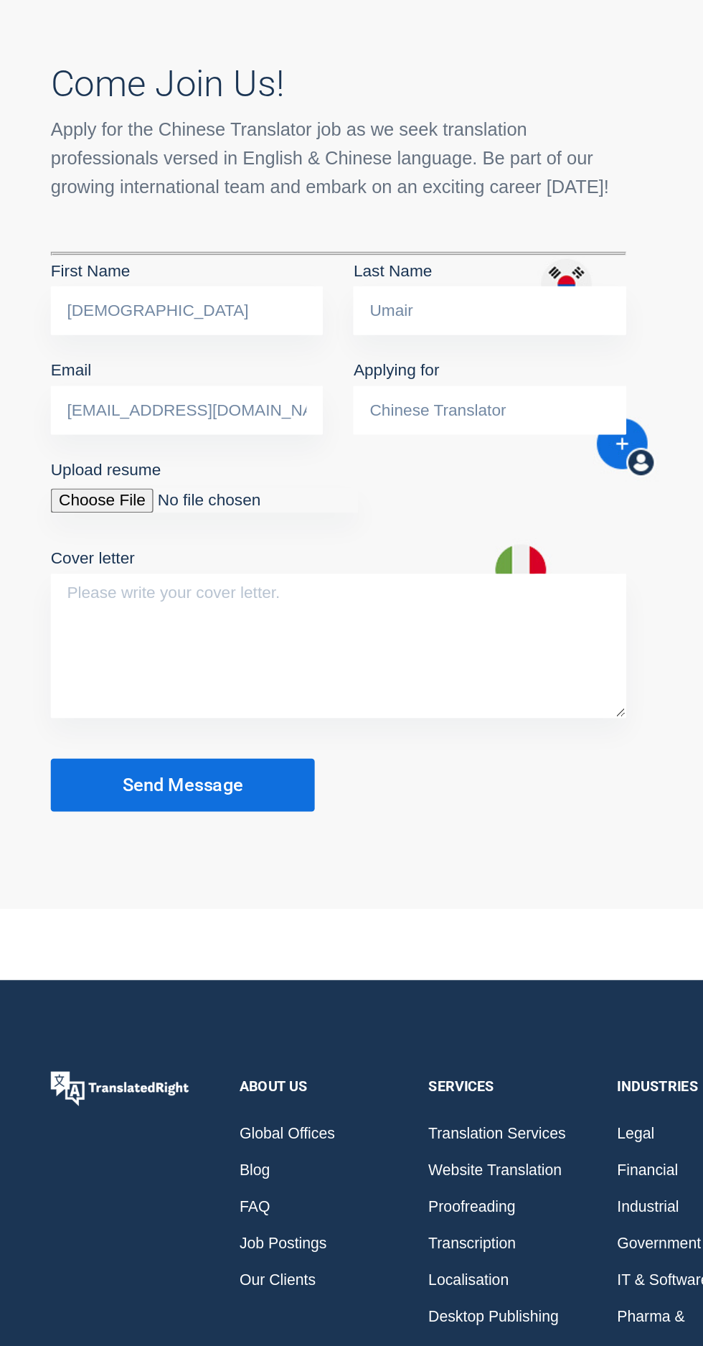
type input "Chinese Translator"
click at [62, 510] on input "Upload resume" at bounding box center [144, 518] width 217 height 17
type input "C:\fakepath\Resume.jpg"
click at [49, 576] on textarea "Cover letter" at bounding box center [239, 622] width 407 height 102
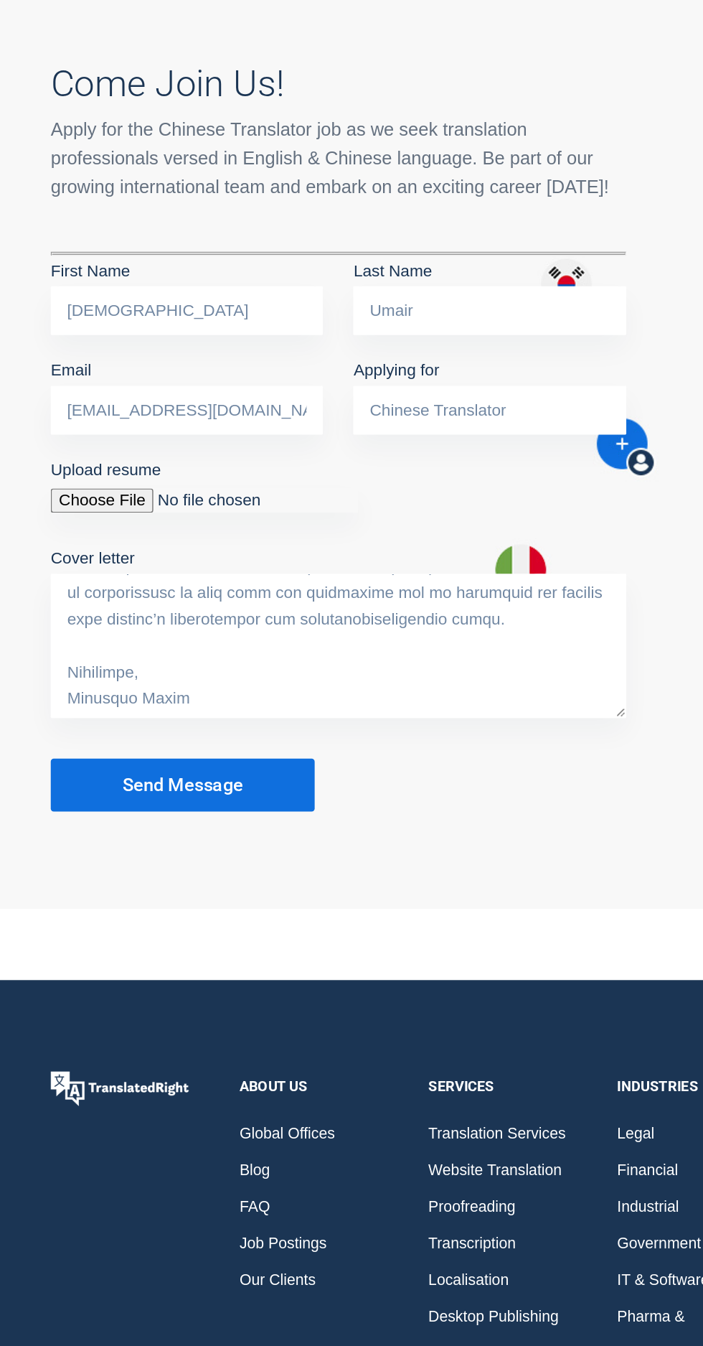
click at [77, 582] on textarea "Cover letter" at bounding box center [239, 622] width 407 height 102
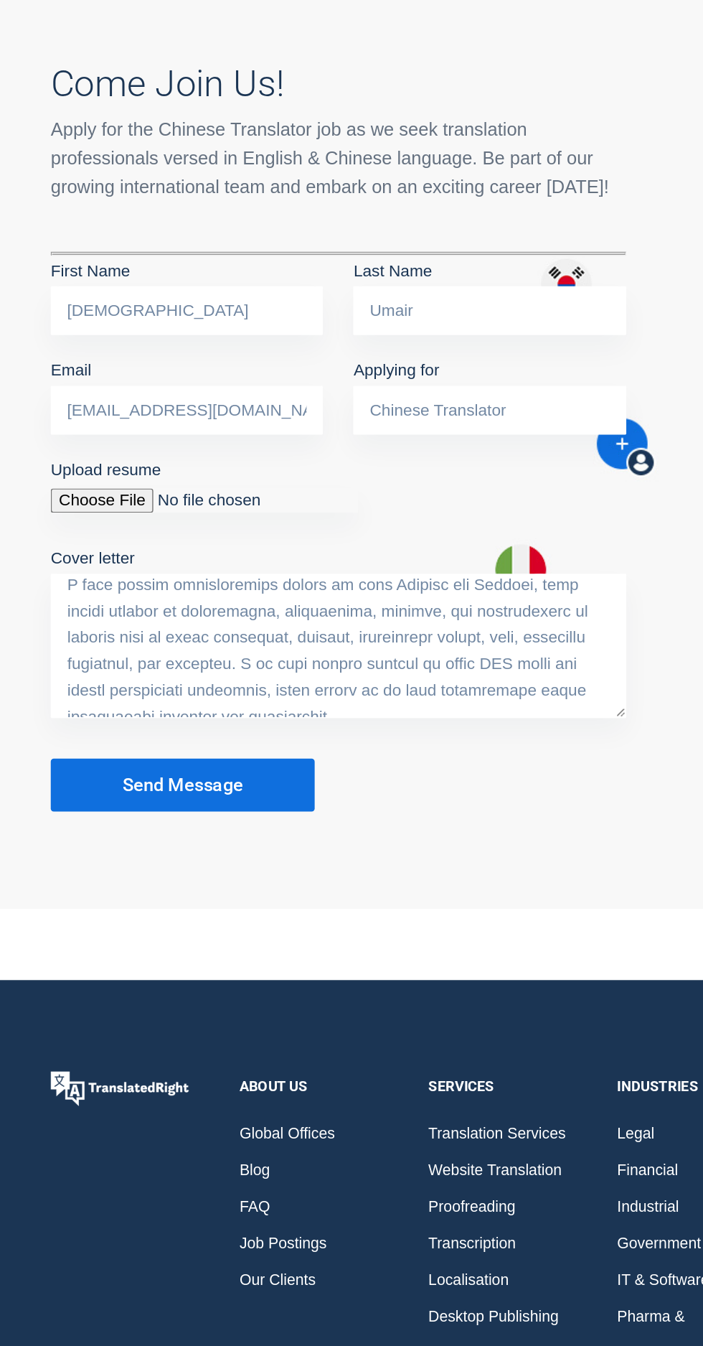
scroll to position [6, 0]
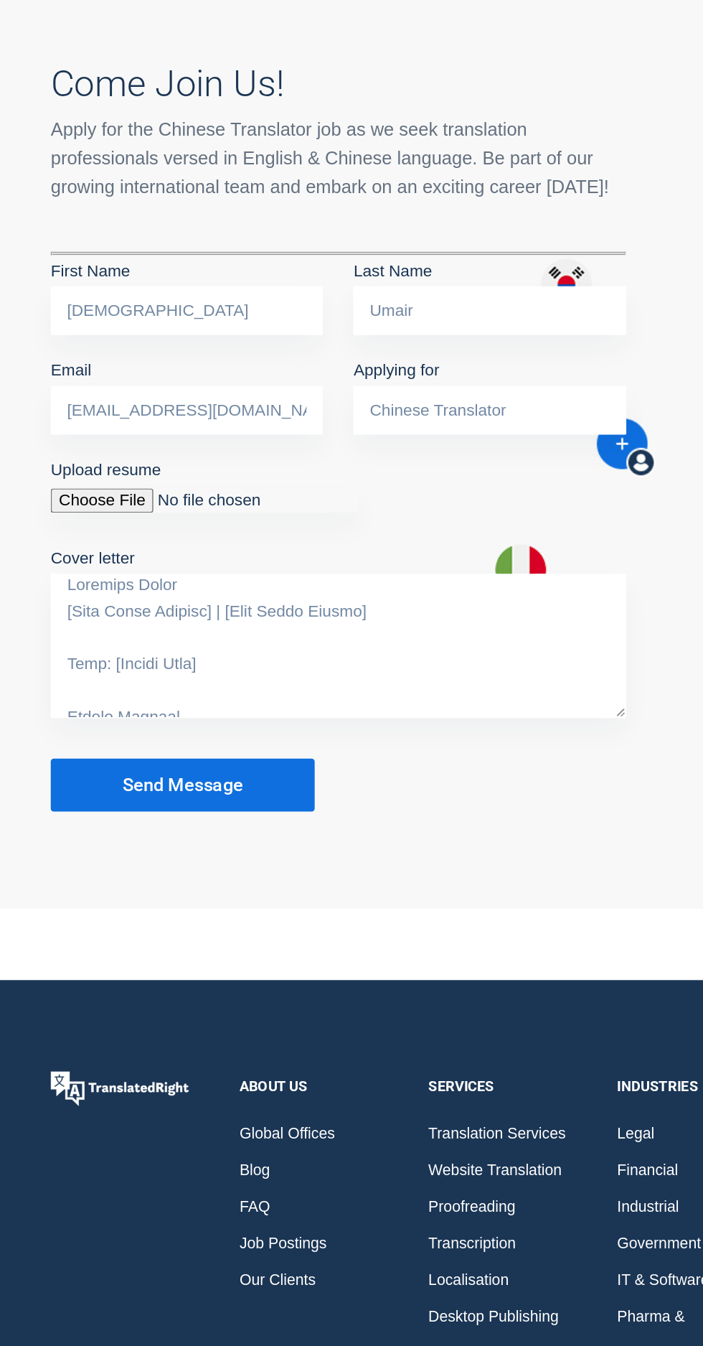
click at [149, 571] on textarea "Cover letter" at bounding box center [239, 622] width 407 height 102
click at [195, 571] on textarea "Cover letter" at bounding box center [239, 622] width 407 height 102
click at [200, 571] on textarea "Cover letter" at bounding box center [239, 622] width 407 height 102
click at [192, 571] on textarea "Cover letter" at bounding box center [239, 622] width 407 height 102
click at [62, 571] on textarea "Cover letter" at bounding box center [239, 622] width 407 height 102
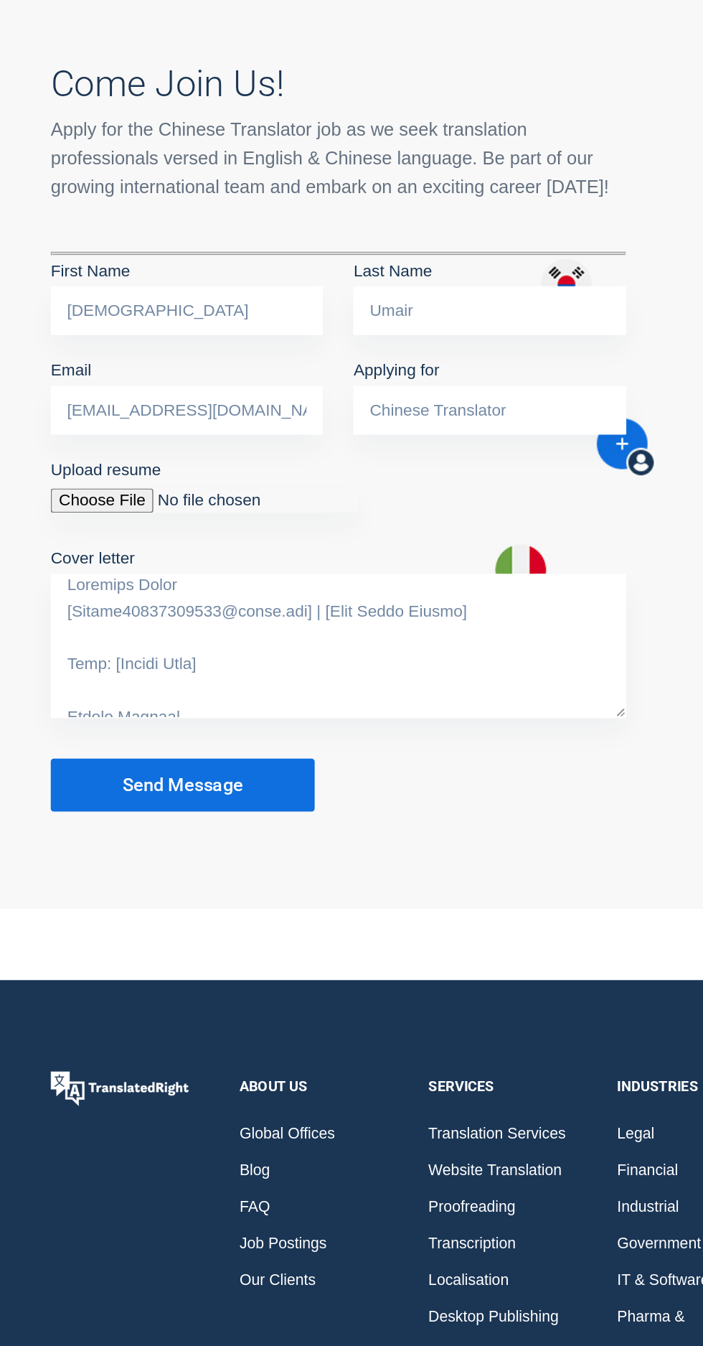
click at [61, 571] on textarea "Cover letter" at bounding box center [239, 622] width 407 height 102
click at [341, 571] on textarea "Cover letter" at bounding box center [239, 622] width 407 height 102
click at [149, 585] on textarea "Cover letter" at bounding box center [239, 622] width 407 height 102
click at [138, 586] on textarea "Cover letter" at bounding box center [239, 622] width 407 height 102
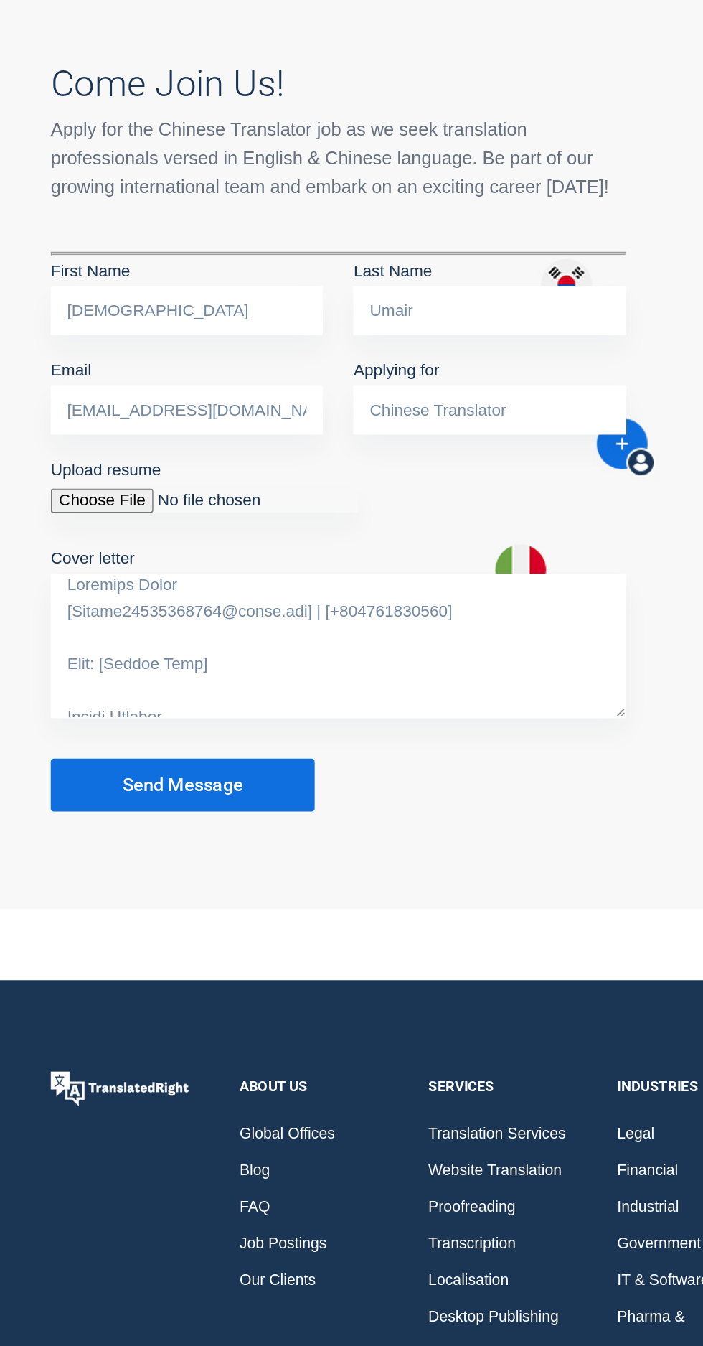
click at [128, 586] on textarea "Cover letter" at bounding box center [239, 622] width 407 height 102
click at [144, 582] on textarea "Cover letter" at bounding box center [239, 622] width 407 height 102
click at [131, 581] on textarea "Cover letter" at bounding box center [239, 622] width 407 height 102
click at [137, 585] on textarea "Cover letter" at bounding box center [239, 622] width 407 height 102
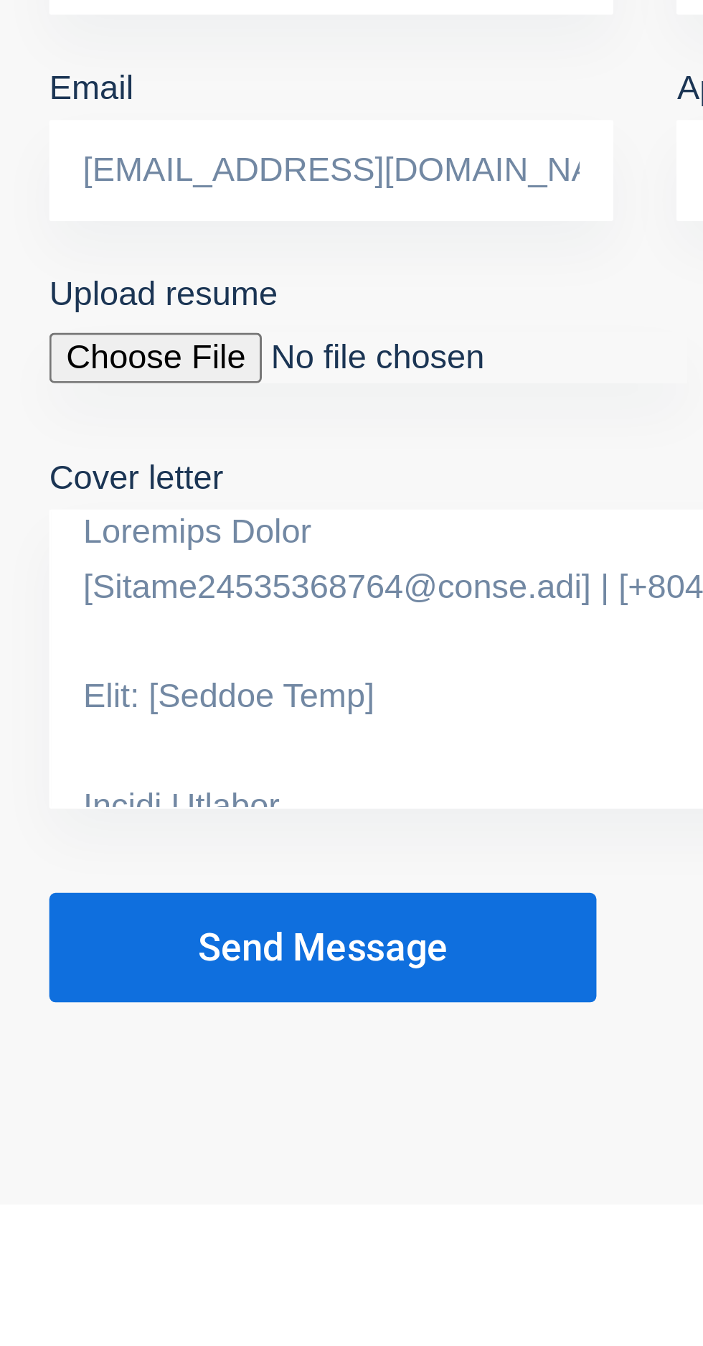
scroll to position [1090, 0]
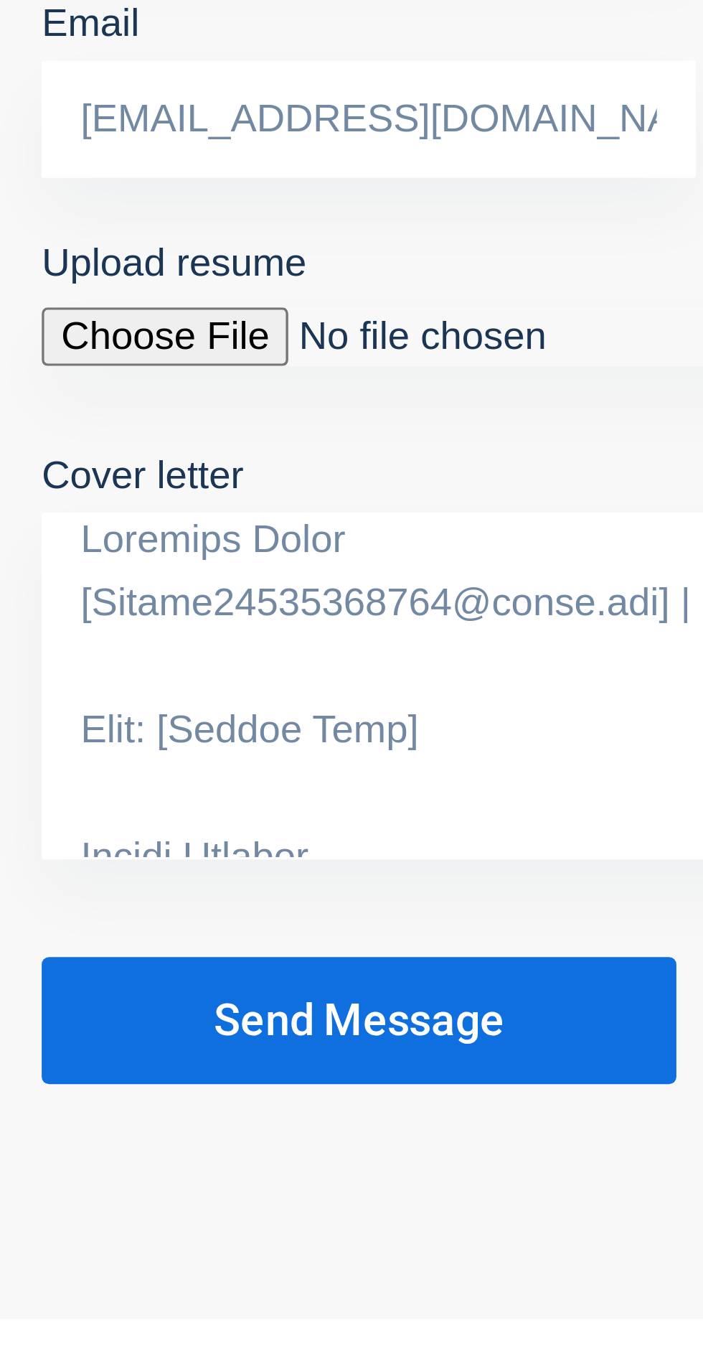
click at [133, 583] on textarea "Cover letter" at bounding box center [239, 622] width 407 height 102
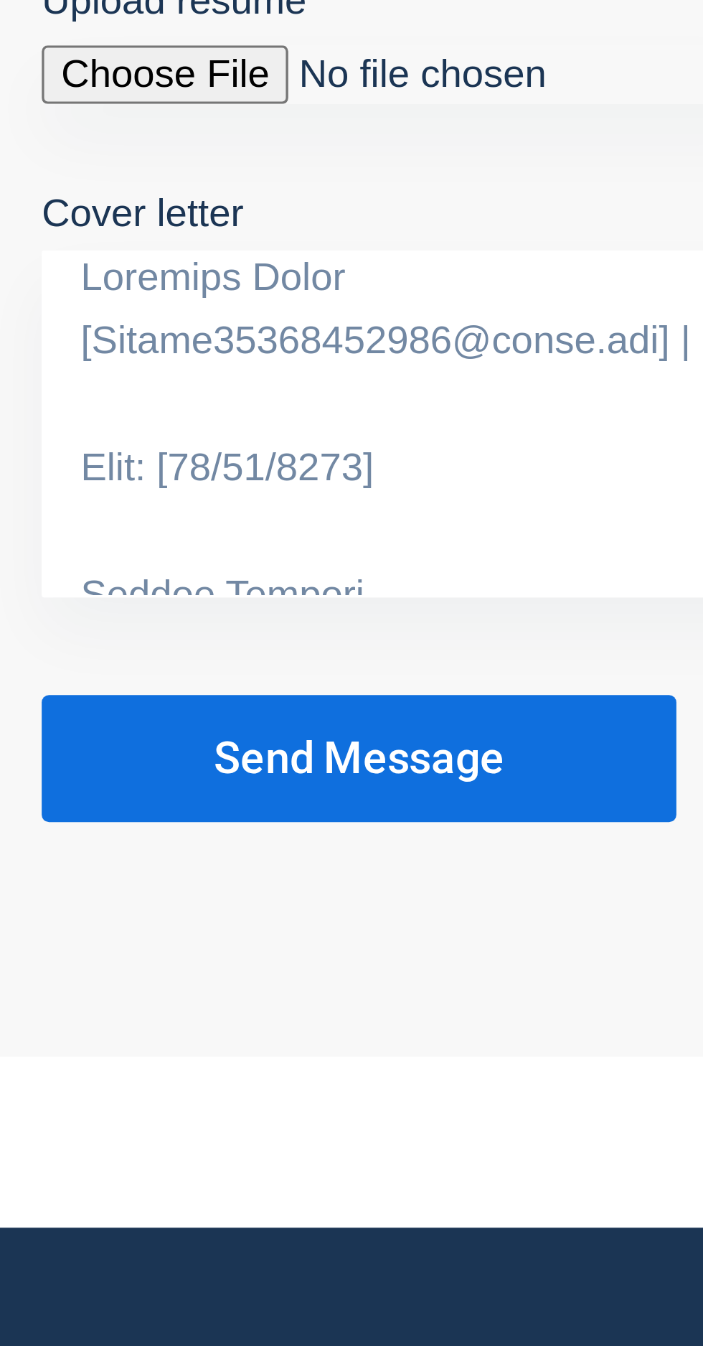
type textarea "Muhammad Umair [Mumair03458657755@gmail.com] | [+923458657755] Date: [27/08/202…"
click at [72, 701] on button "Send Message" at bounding box center [129, 719] width 187 height 37
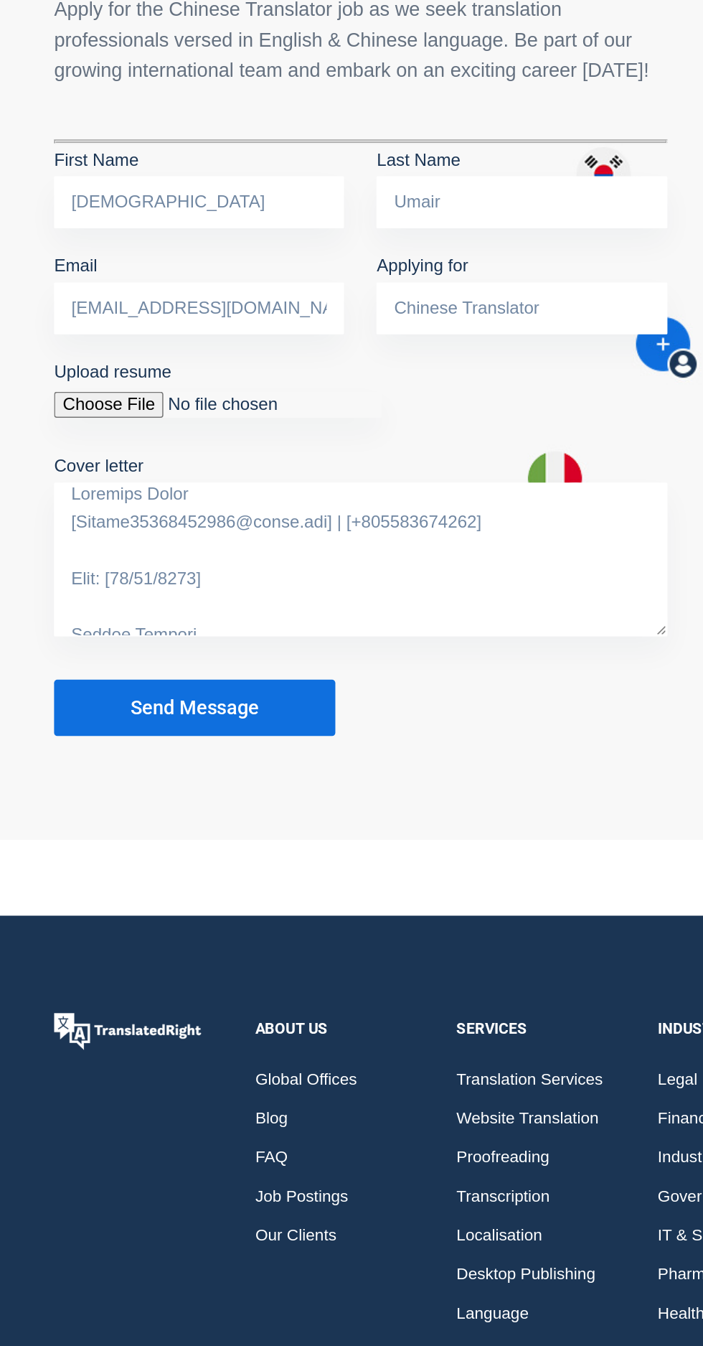
scroll to position [998, 0]
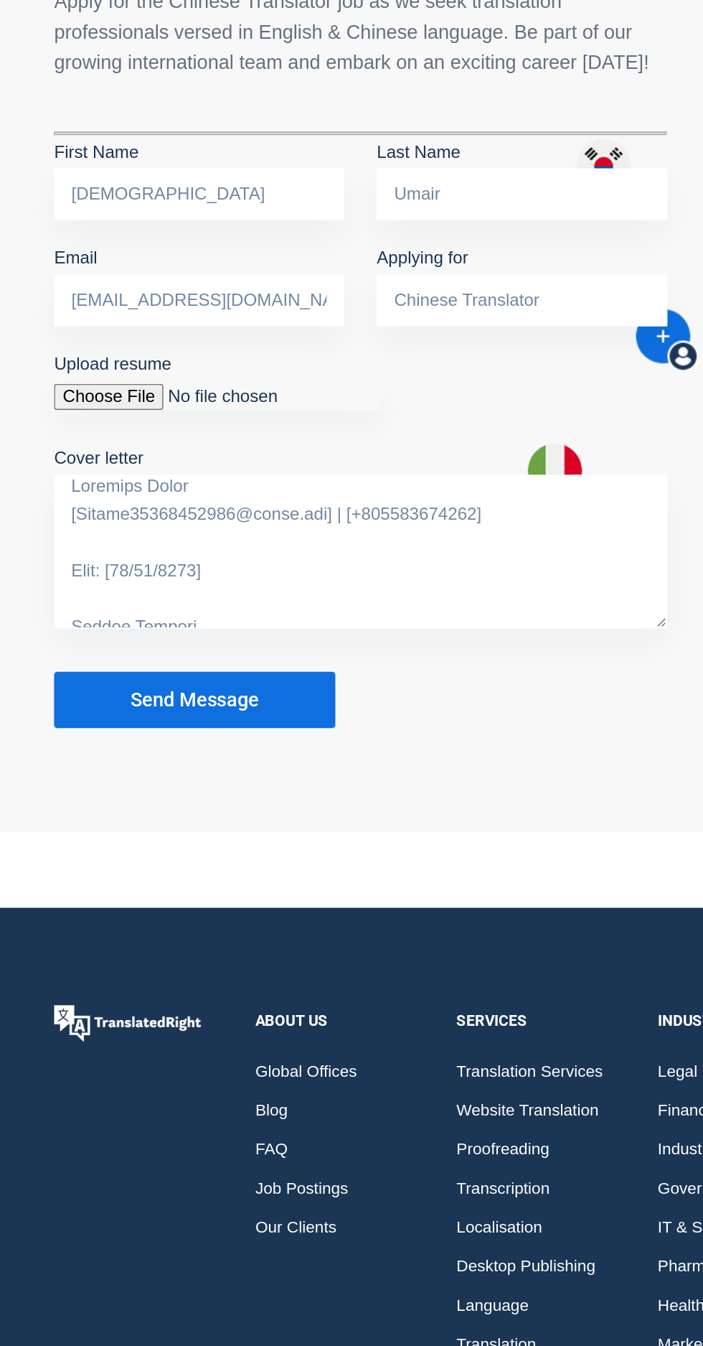
click at [257, 679] on textarea "Cover letter" at bounding box center [239, 667] width 407 height 102
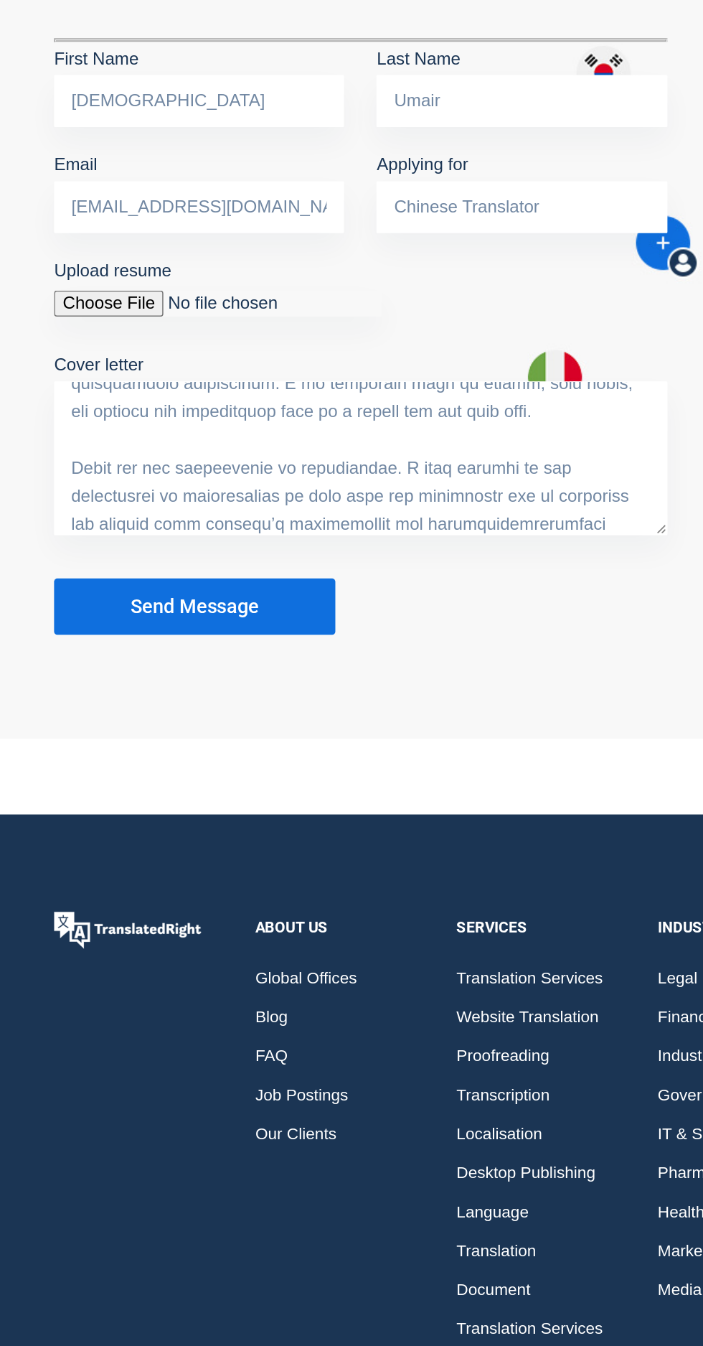
scroll to position [703, 0]
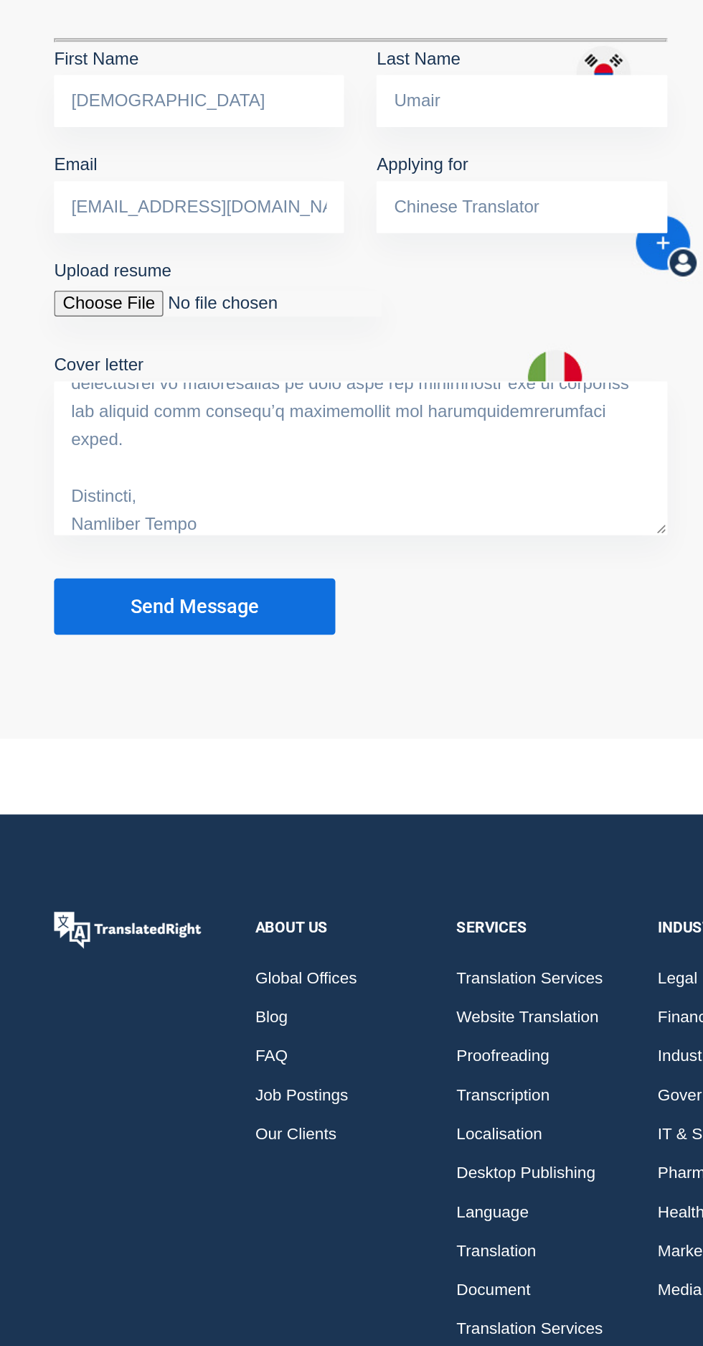
click at [100, 773] on button "Send Message" at bounding box center [129, 765] width 187 height 37
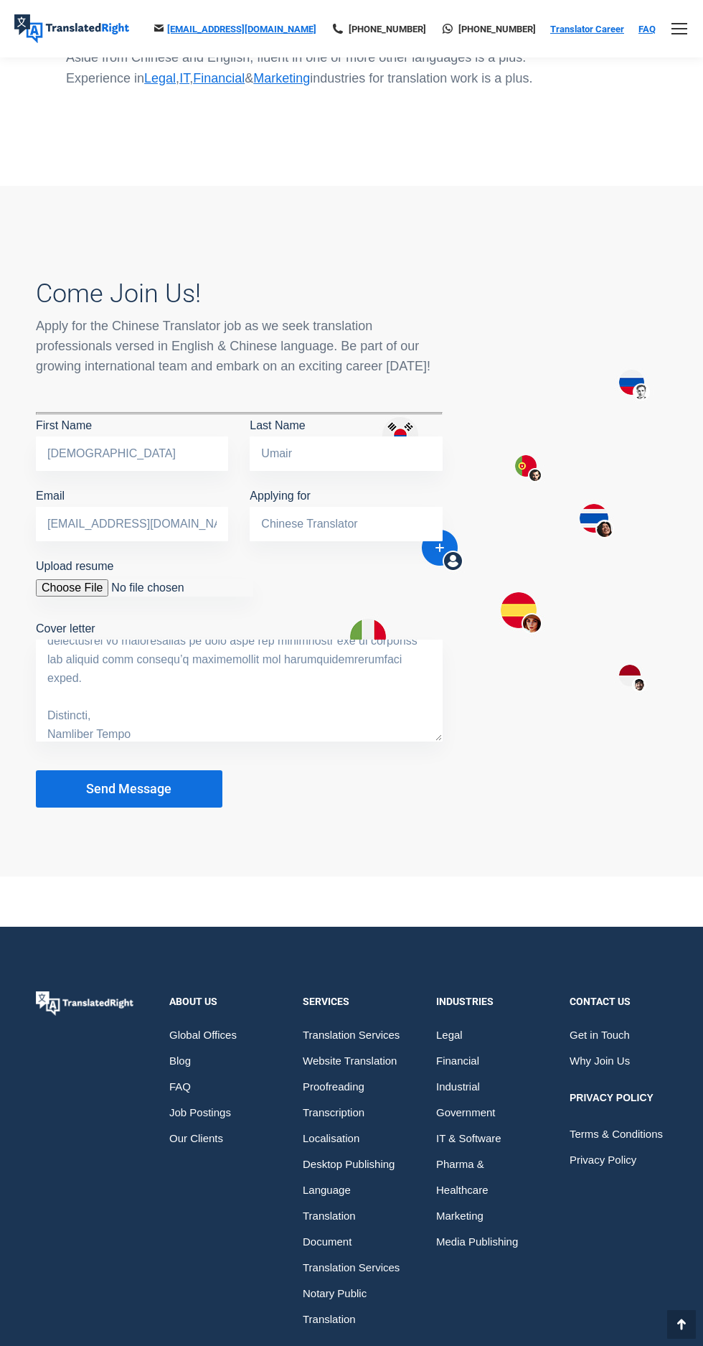
scroll to position [998, 0]
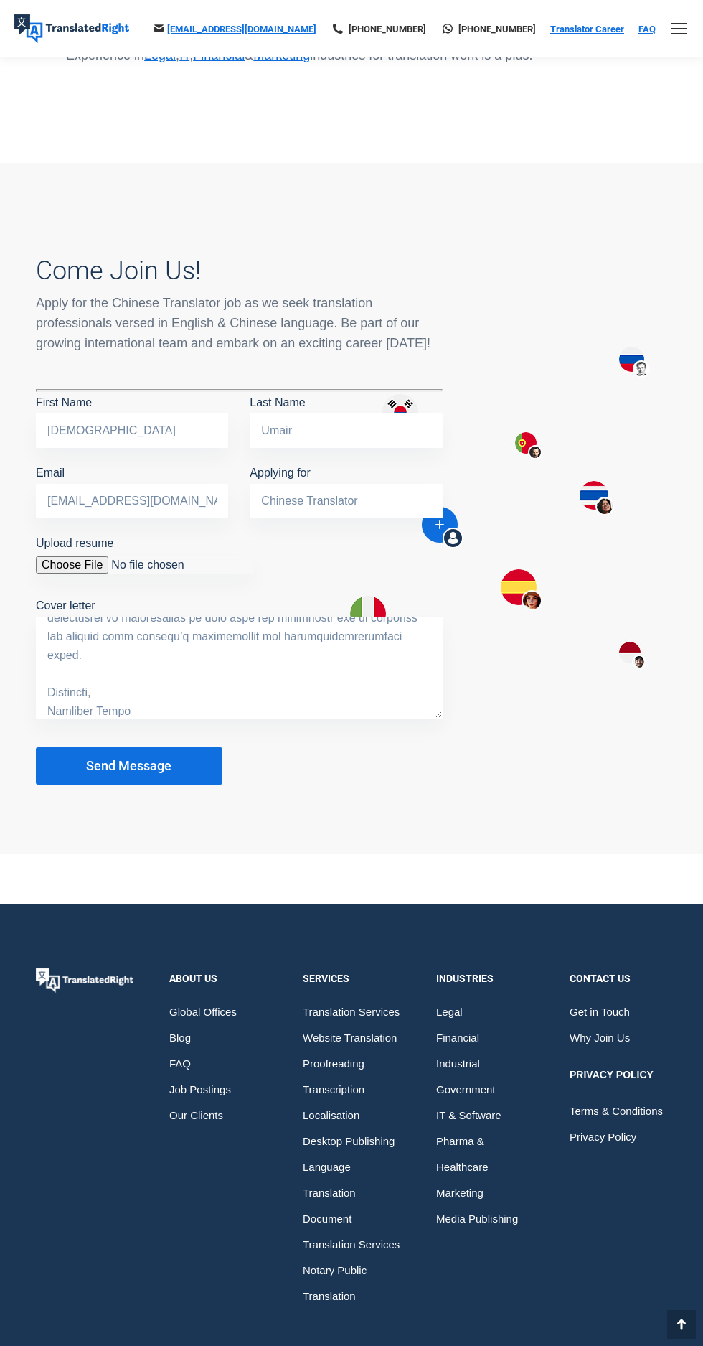
click at [118, 775] on button "Send Message" at bounding box center [129, 765] width 187 height 37
click at [131, 767] on span "Send Message" at bounding box center [129, 766] width 85 height 14
click at [106, 759] on span "Send Message" at bounding box center [129, 766] width 85 height 14
click at [189, 568] on input "Upload resume" at bounding box center [144, 564] width 217 height 17
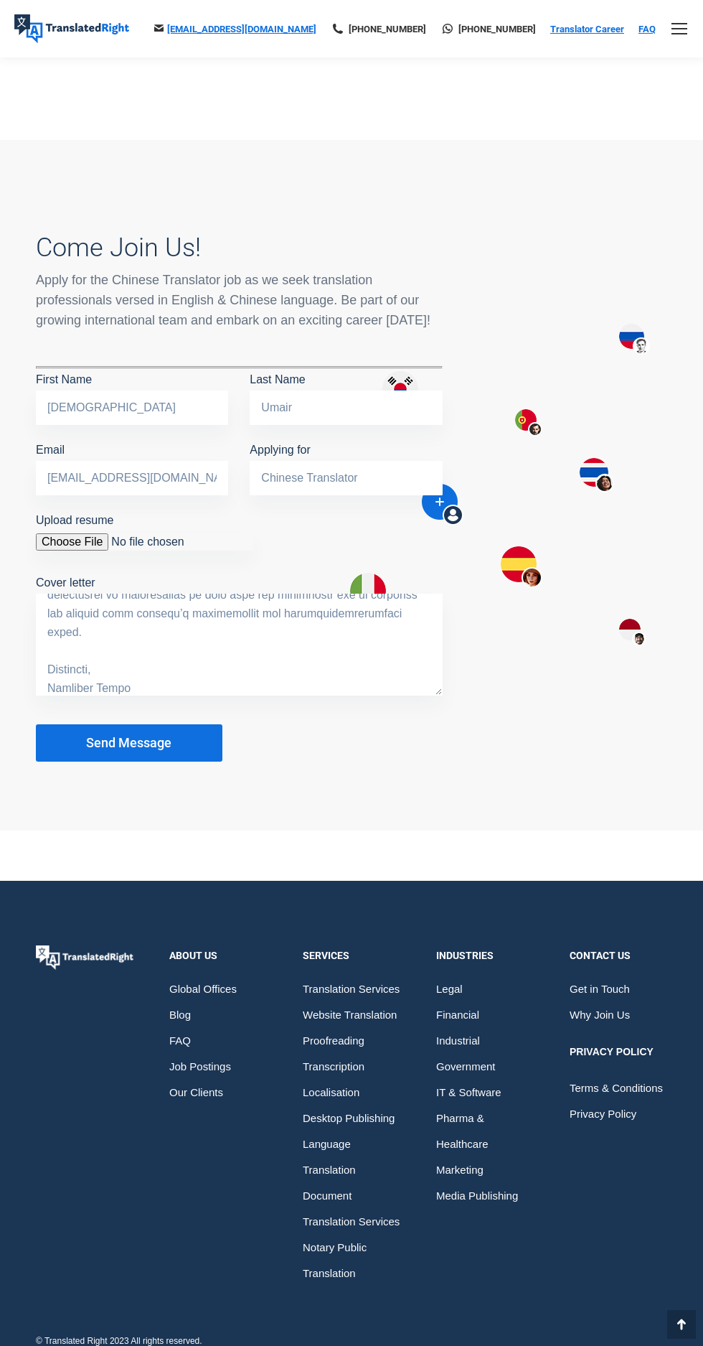
scroll to position [1059, 0]
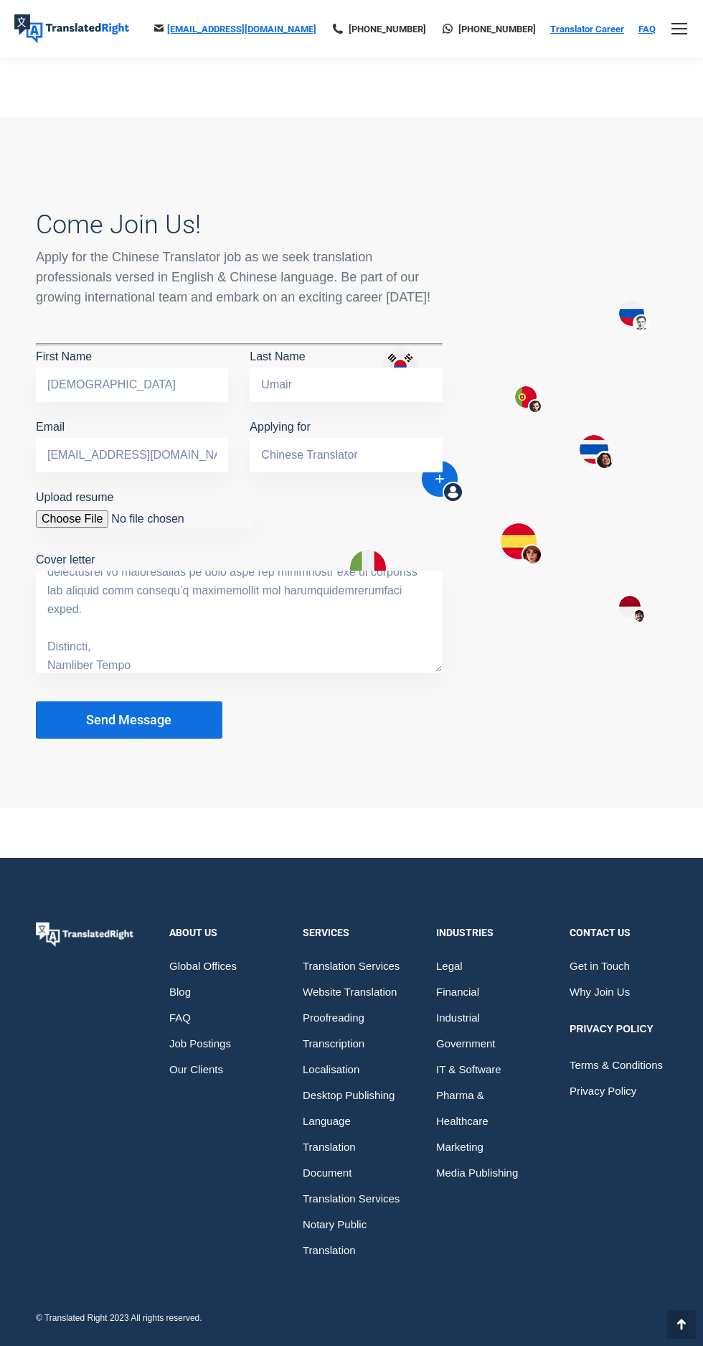
click at [82, 701] on button "Send Message" at bounding box center [129, 719] width 187 height 37
click at [492, 16] on div "hello@translatedright.com +65 6977 9646 +65 8725 9055 Translator Career FAQ +65…" at bounding box center [396, 28] width 534 height 57
click at [475, 51] on div "hello@translatedright.com +65 6977 9646 +65 8725 9055 Translator Career FAQ +65…" at bounding box center [396, 28] width 534 height 57
click at [455, 32] on icon at bounding box center [448, 28] width 14 height 11
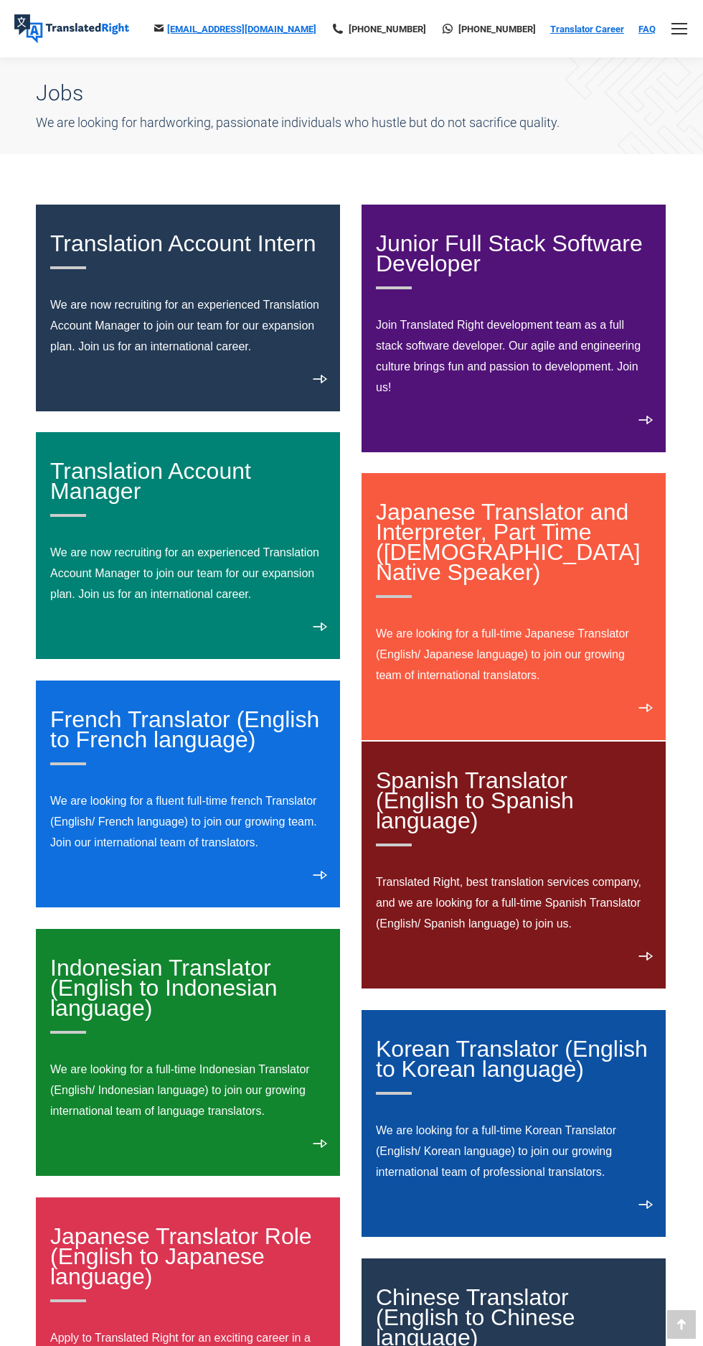
scroll to position [458, 0]
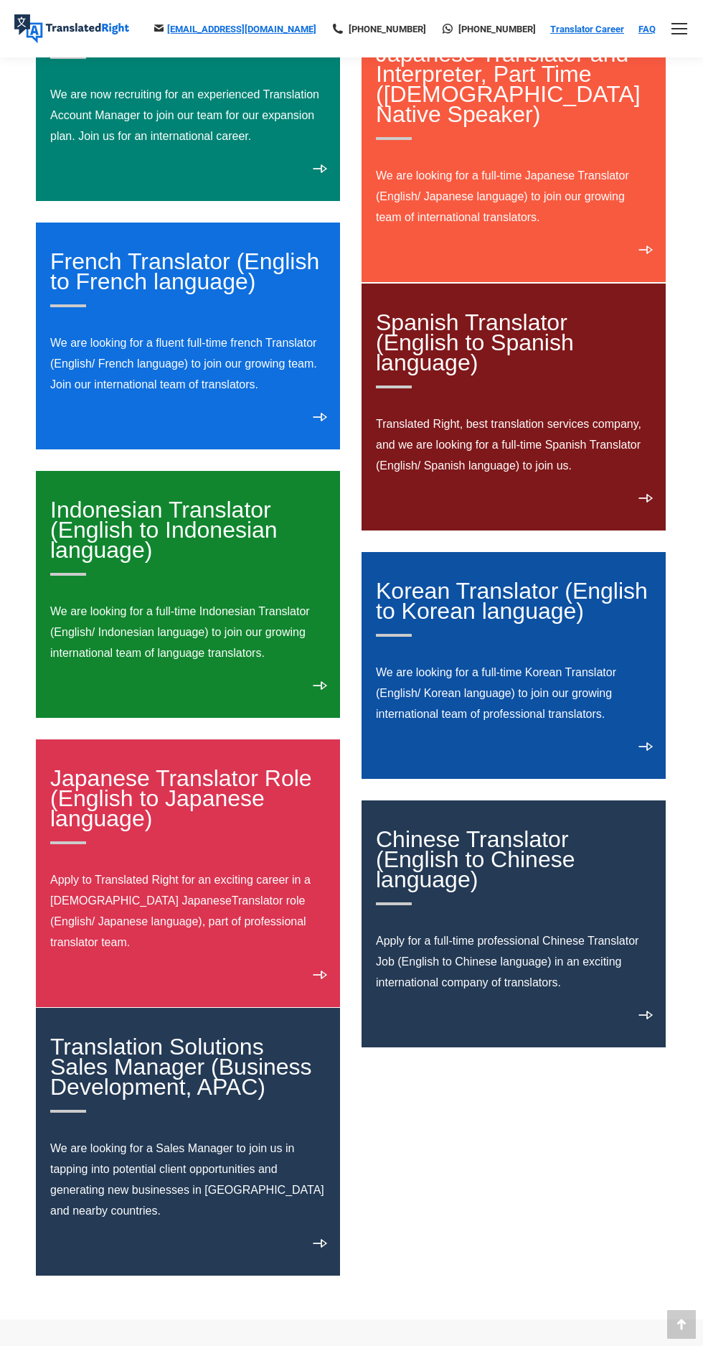
click at [645, 28] on link "FAQ" at bounding box center [647, 29] width 17 height 11
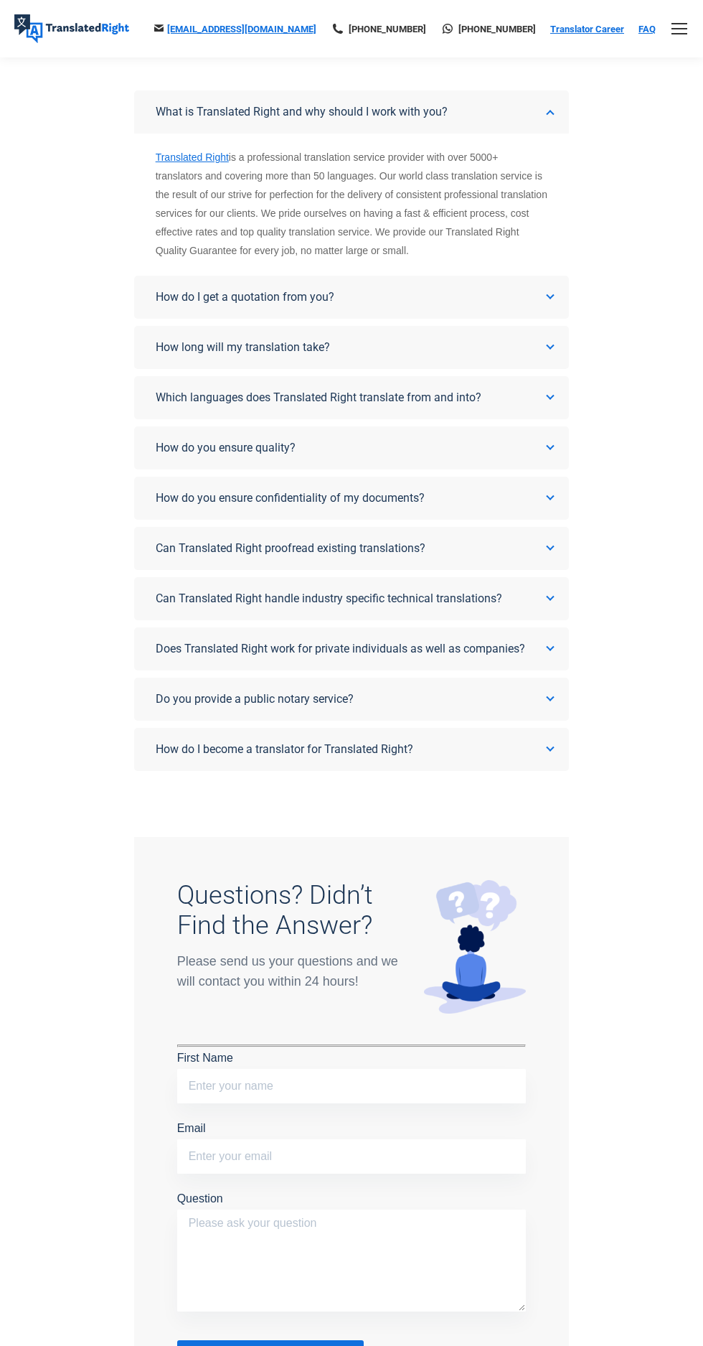
scroll to position [154, 0]
click at [523, 758] on link "How do I become a translator for Translated Right?" at bounding box center [352, 748] width 436 height 43
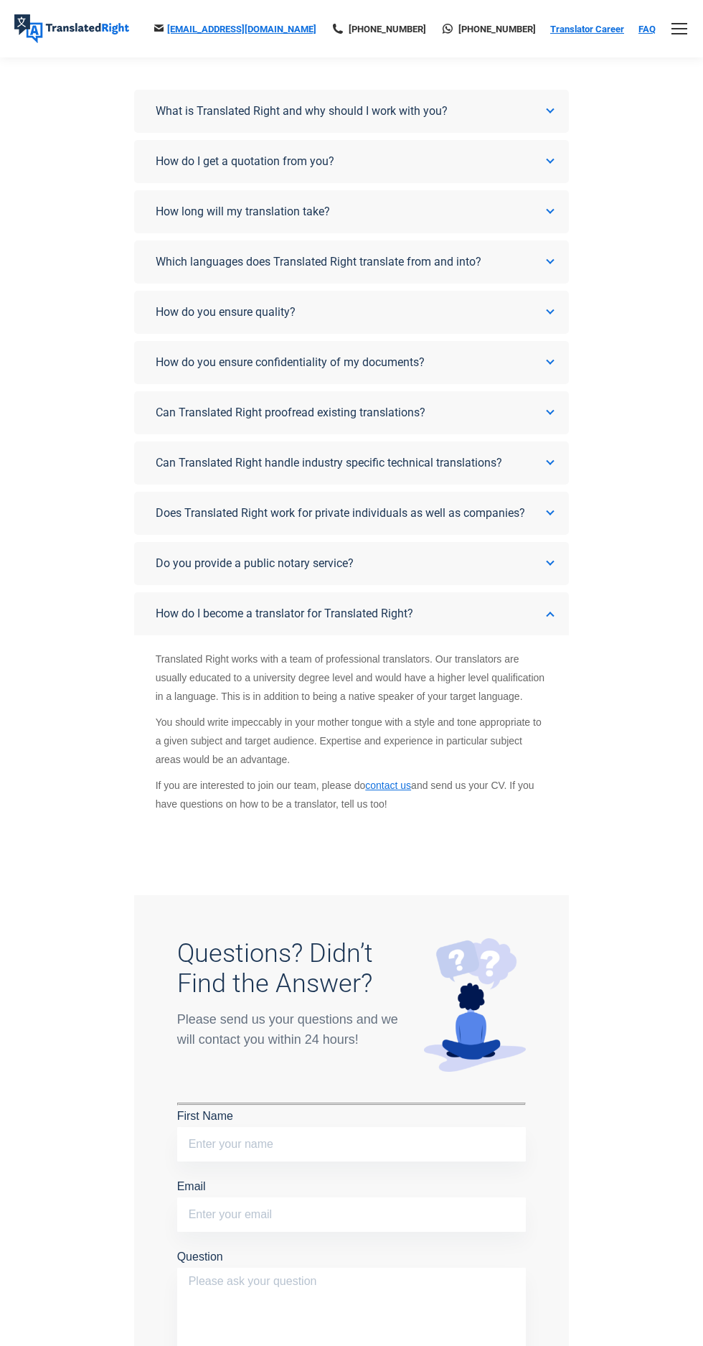
click at [379, 784] on link "contact us" at bounding box center [388, 784] width 46 height 11
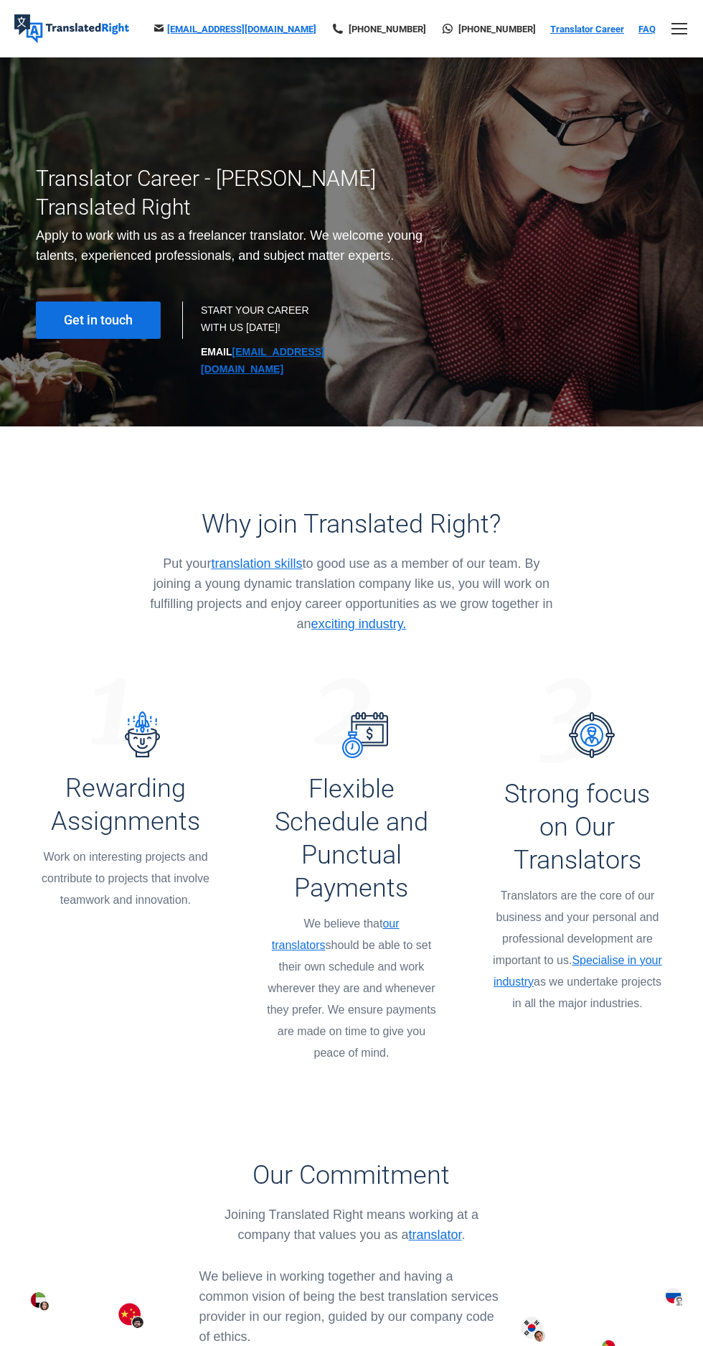
click at [264, 556] on link "translation skills" at bounding box center [256, 563] width 91 height 14
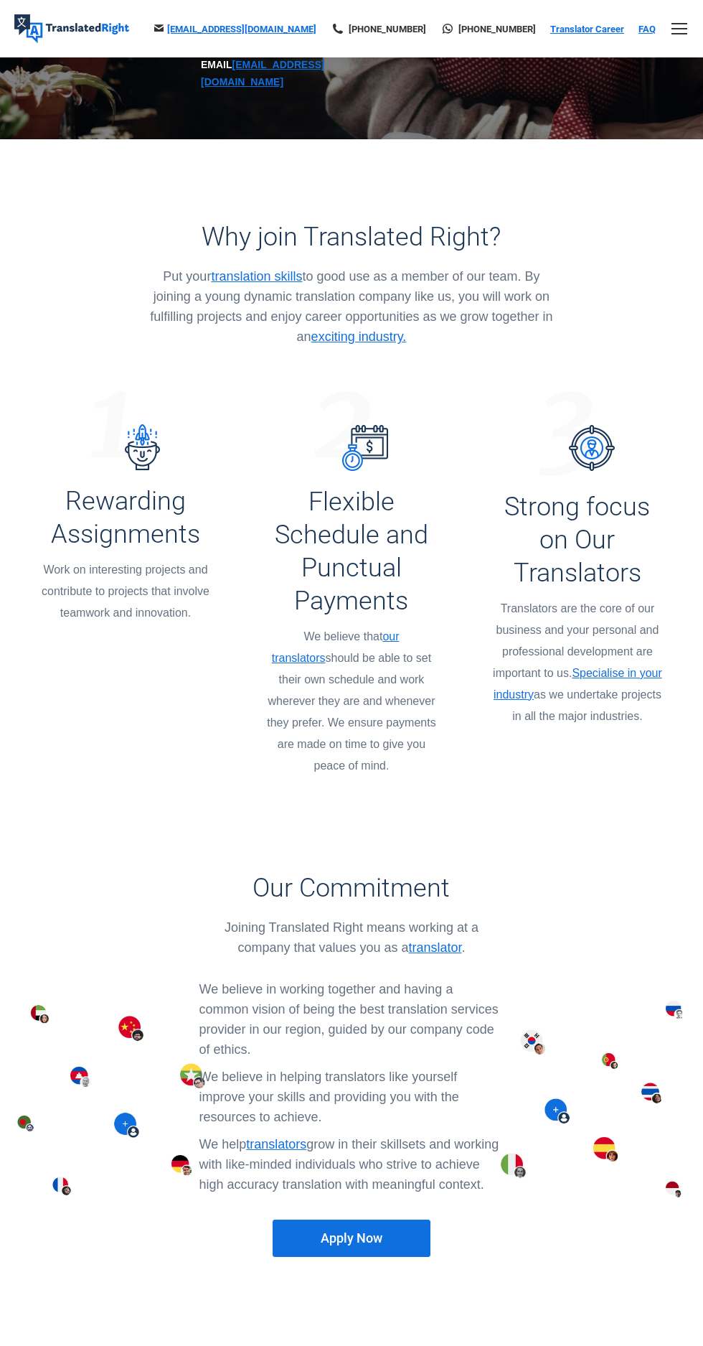
scroll to position [337, 0]
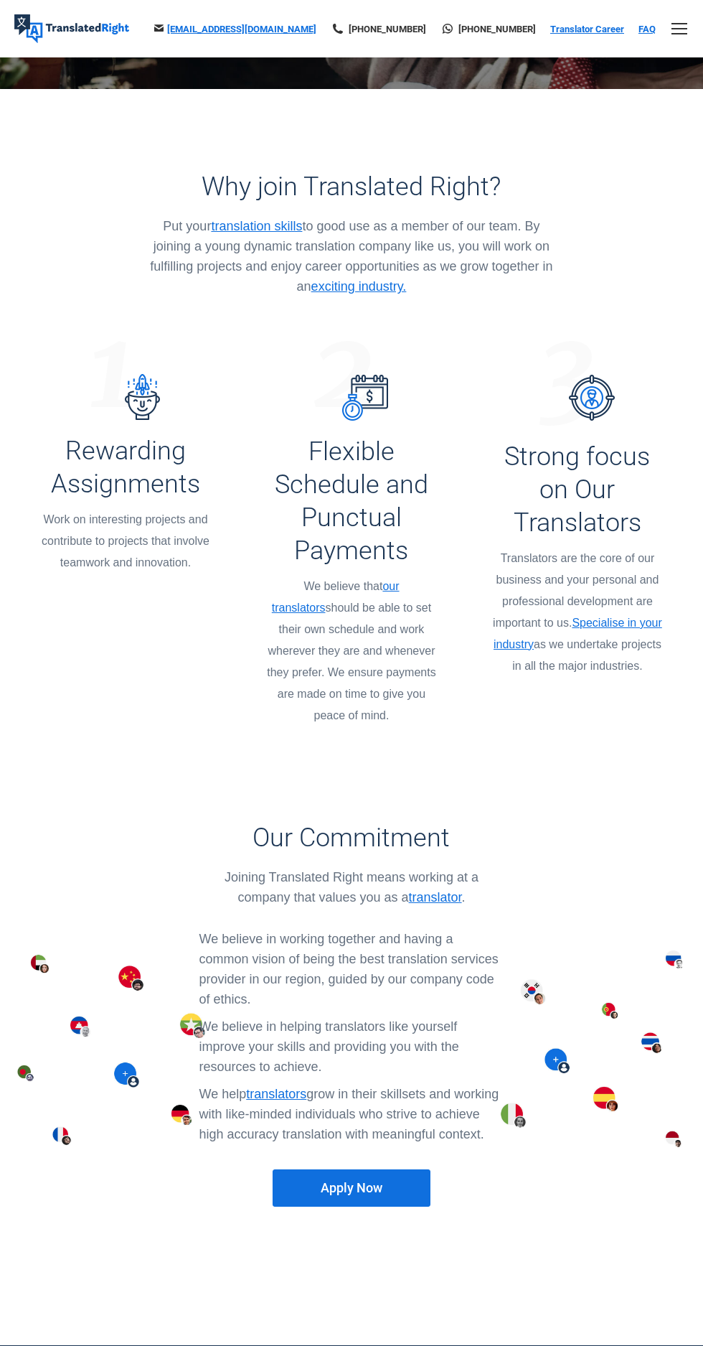
click at [334, 1181] on span "Apply Now" at bounding box center [352, 1188] width 62 height 14
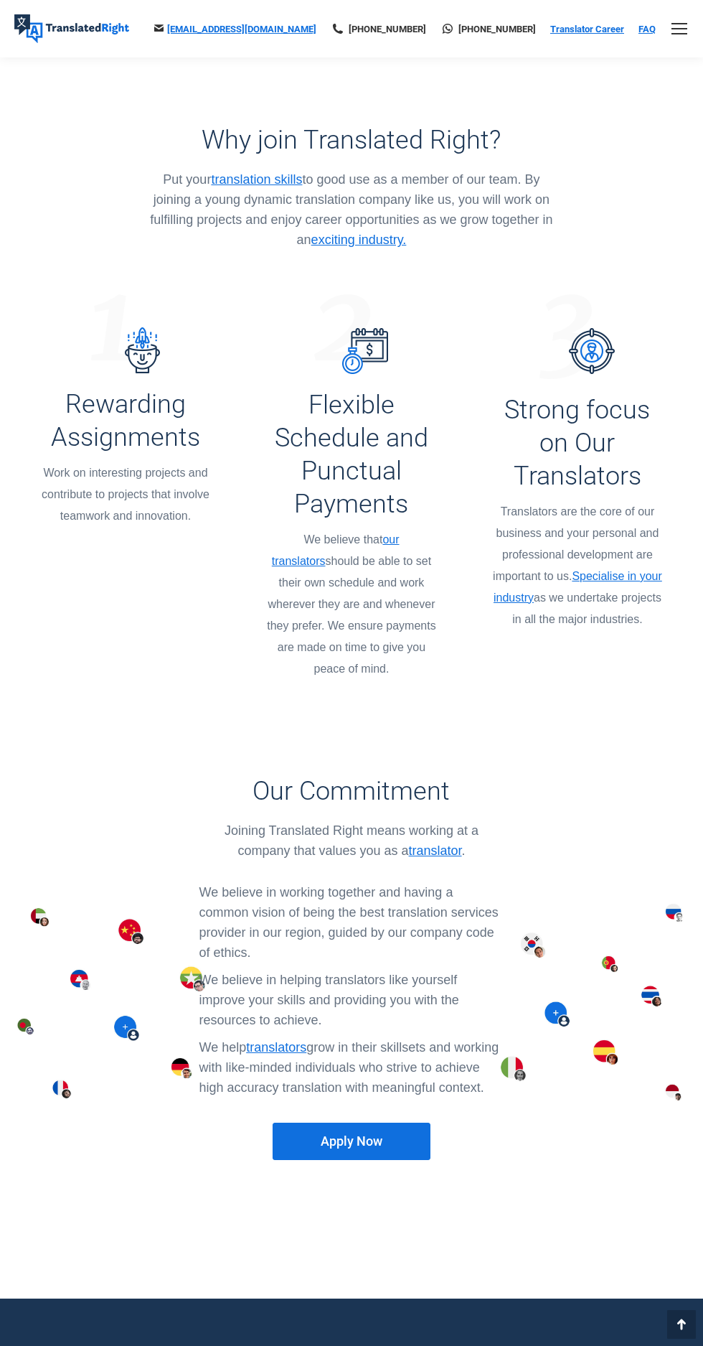
scroll to position [431, 0]
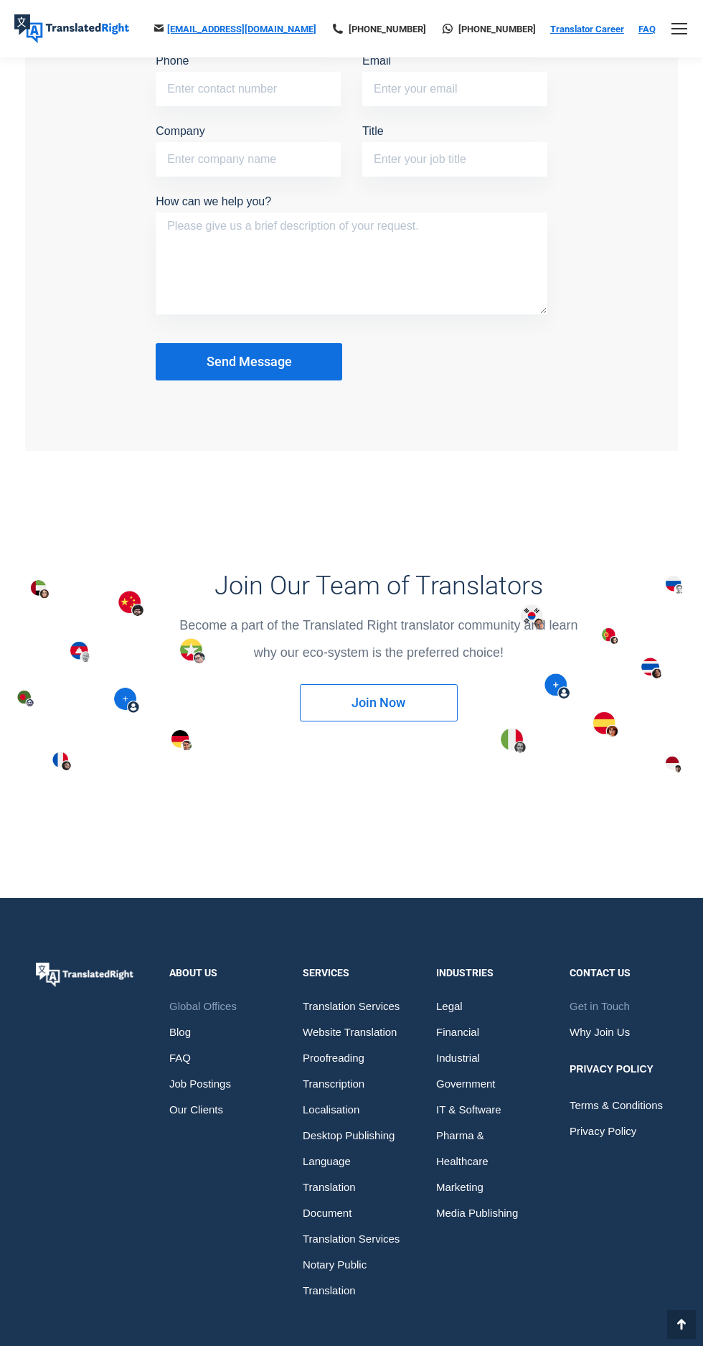
scroll to position [1266, 0]
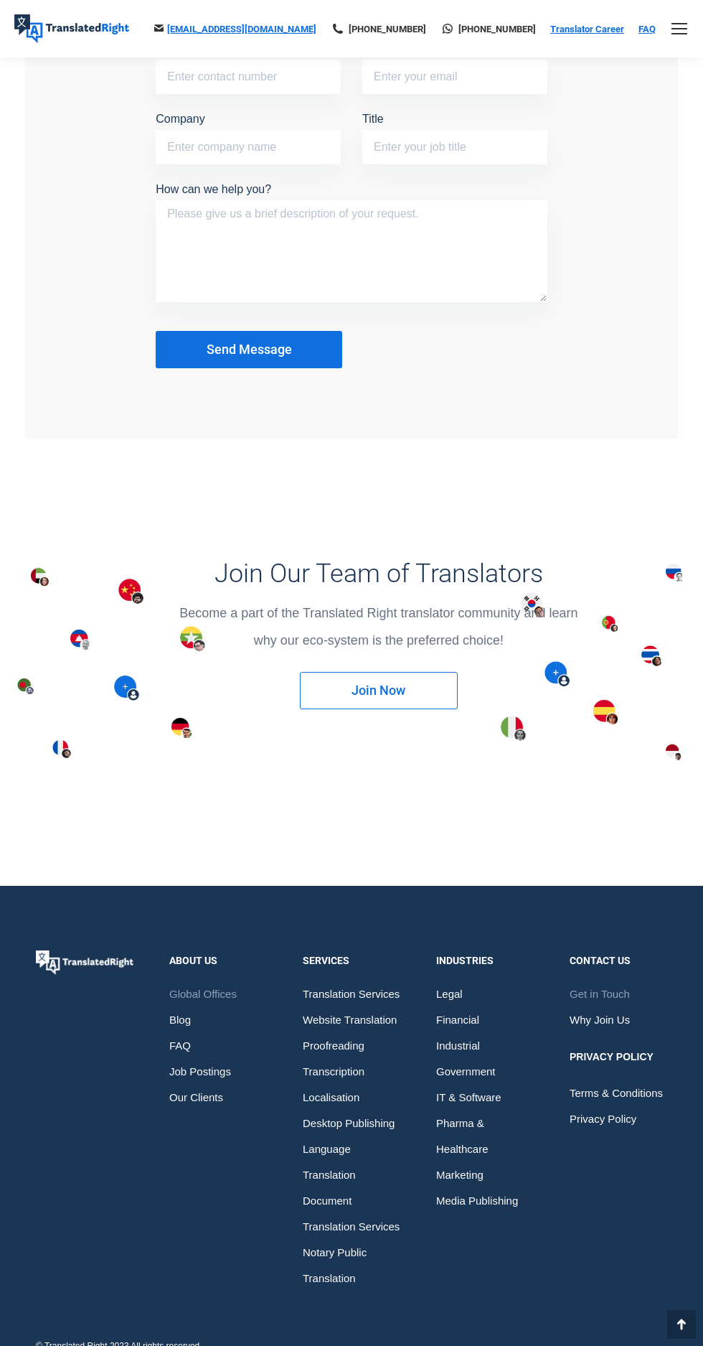
click at [332, 709] on link "Join Now" at bounding box center [379, 690] width 158 height 37
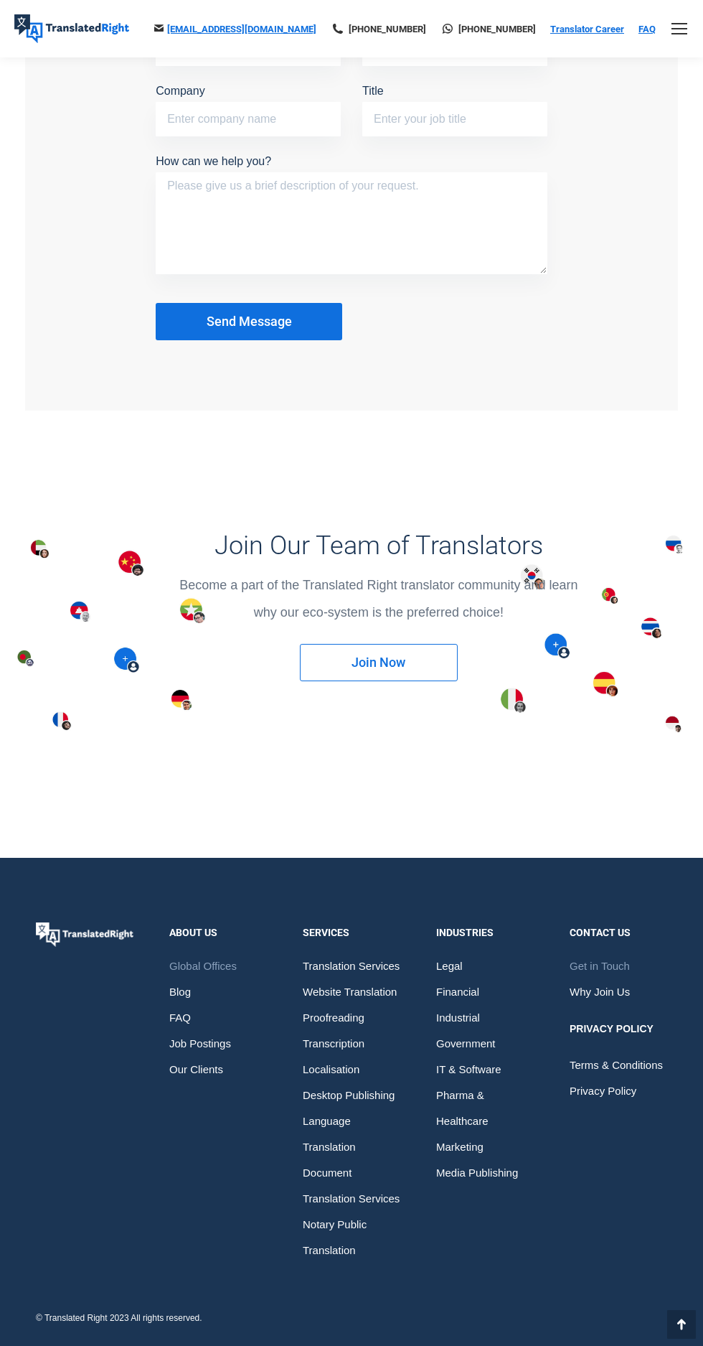
scroll to position [1351, 0]
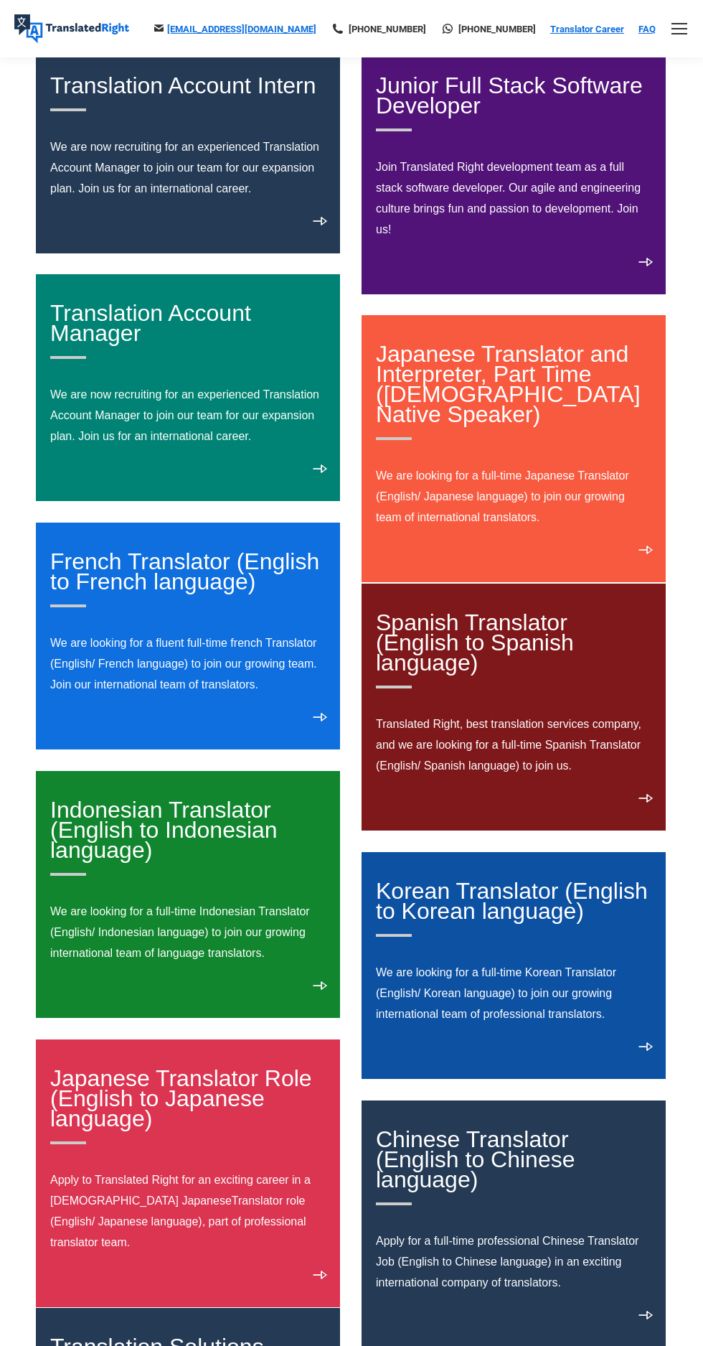
scroll to position [151, 0]
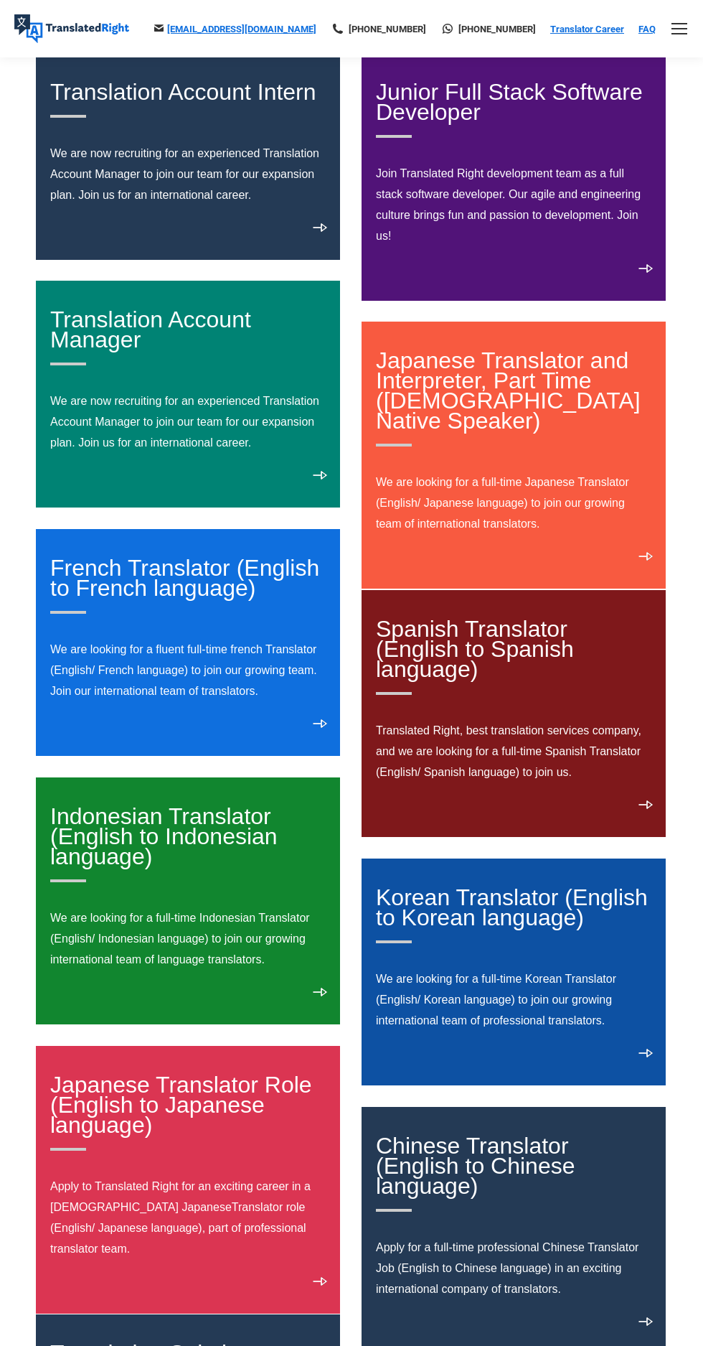
click at [541, 657] on link "Spanish Translator (English to Spanish language)" at bounding box center [514, 655] width 277 height 79
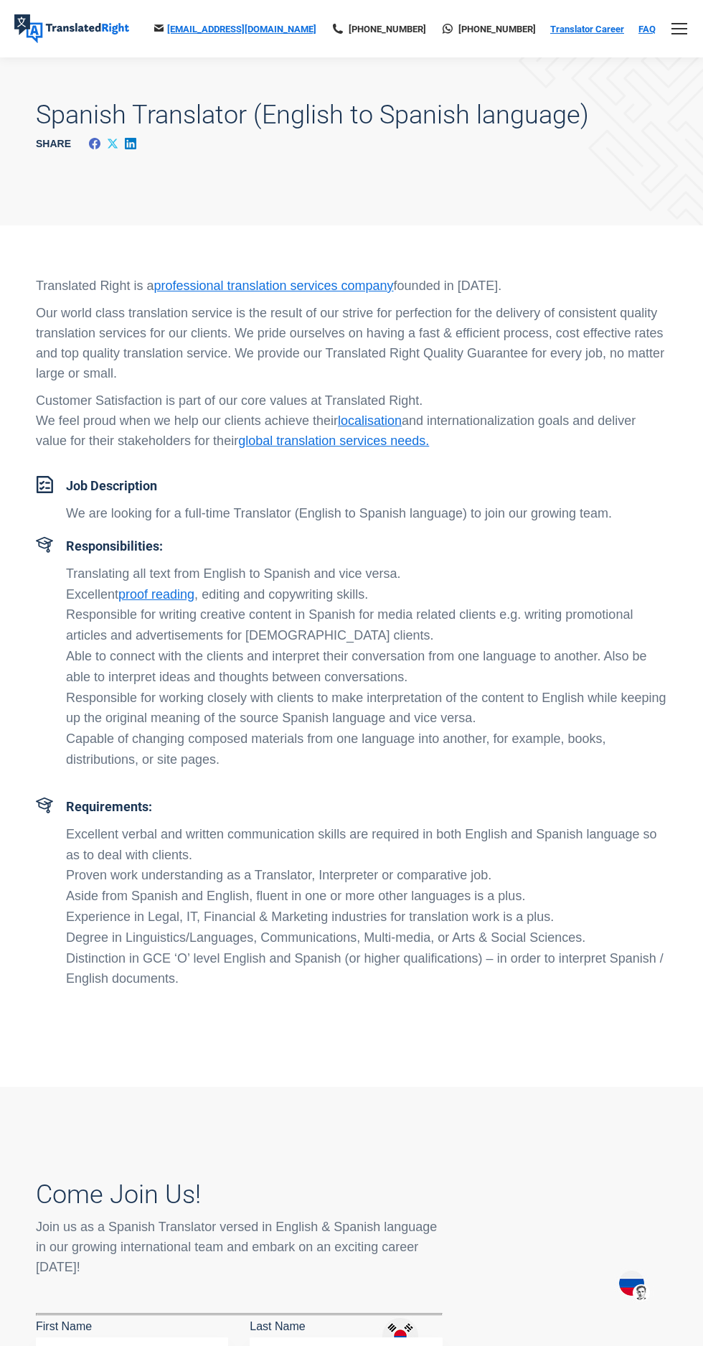
scroll to position [18, 0]
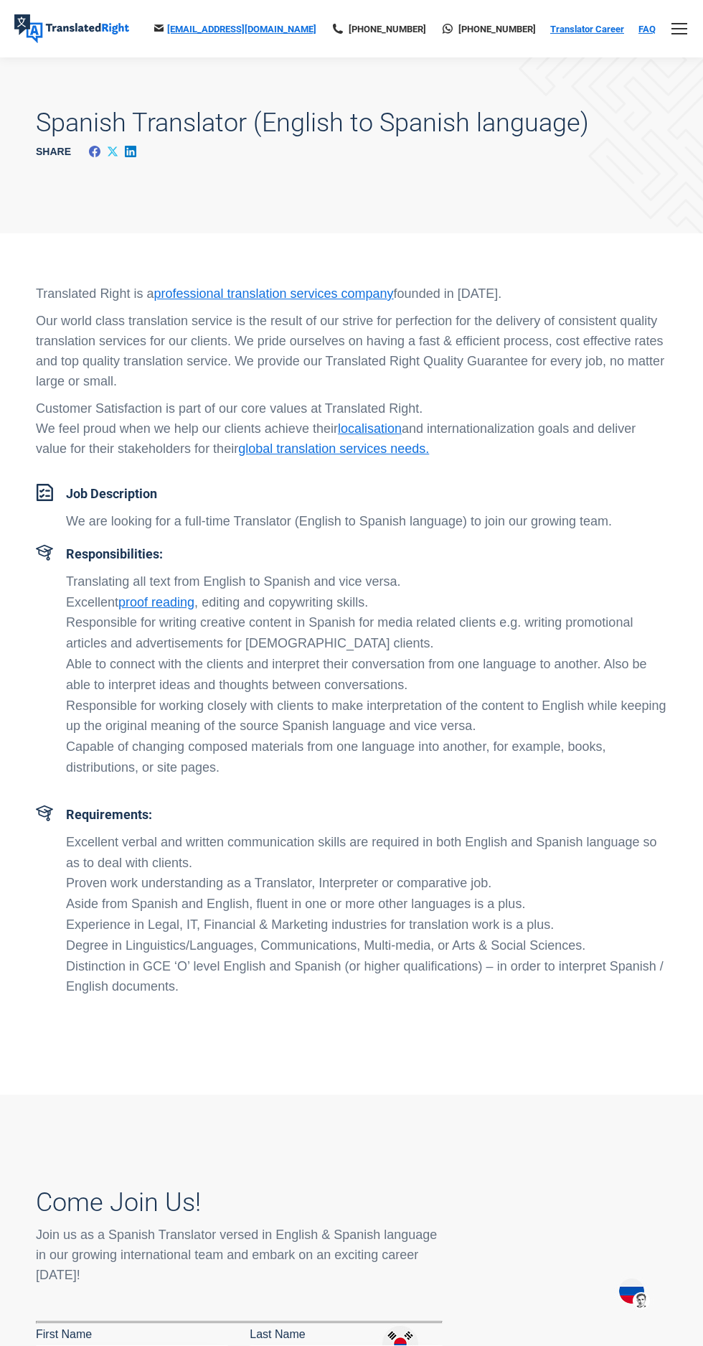
click at [390, 449] on link "global translation services needs." at bounding box center [333, 448] width 191 height 14
